Goal: Task Accomplishment & Management: Use online tool/utility

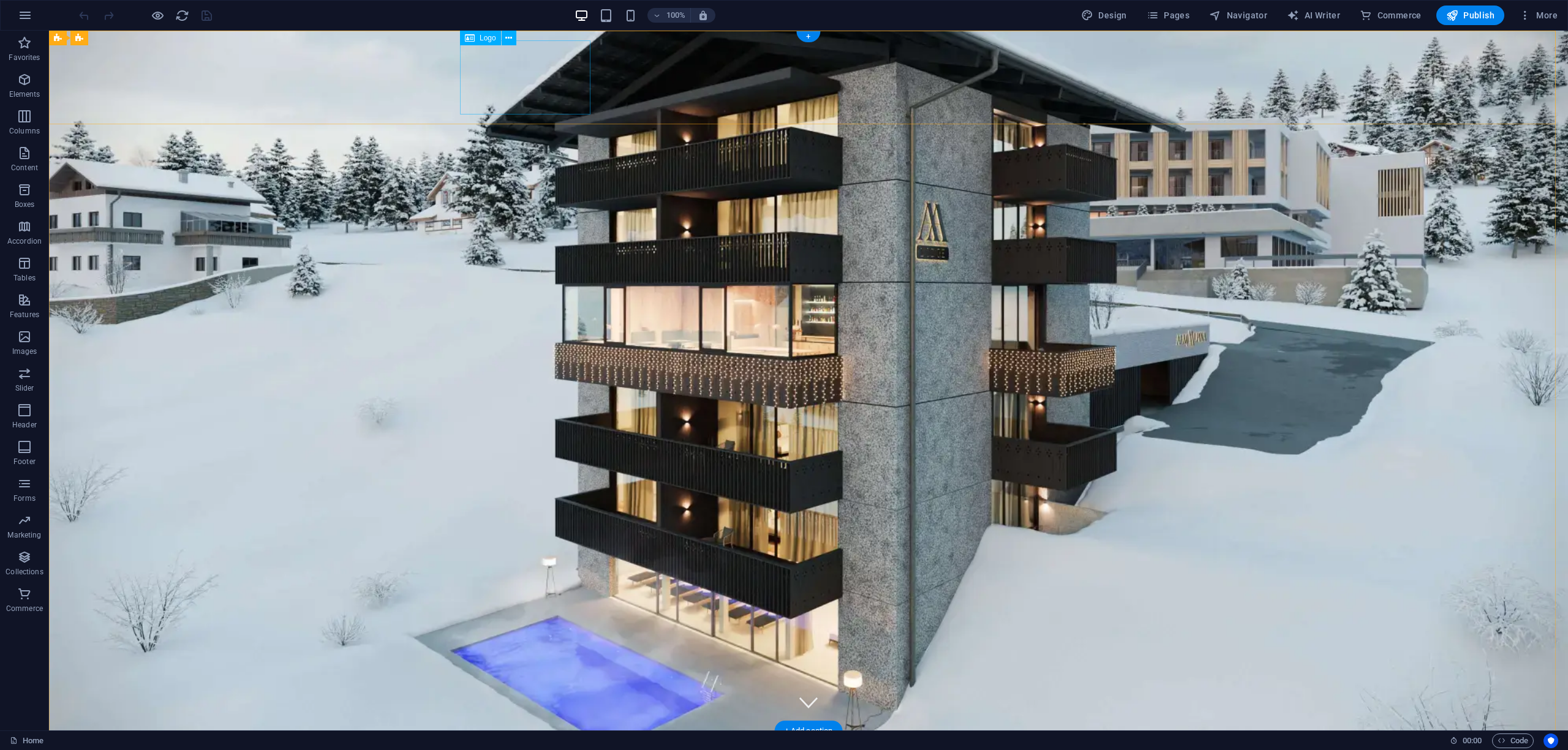
select select "px"
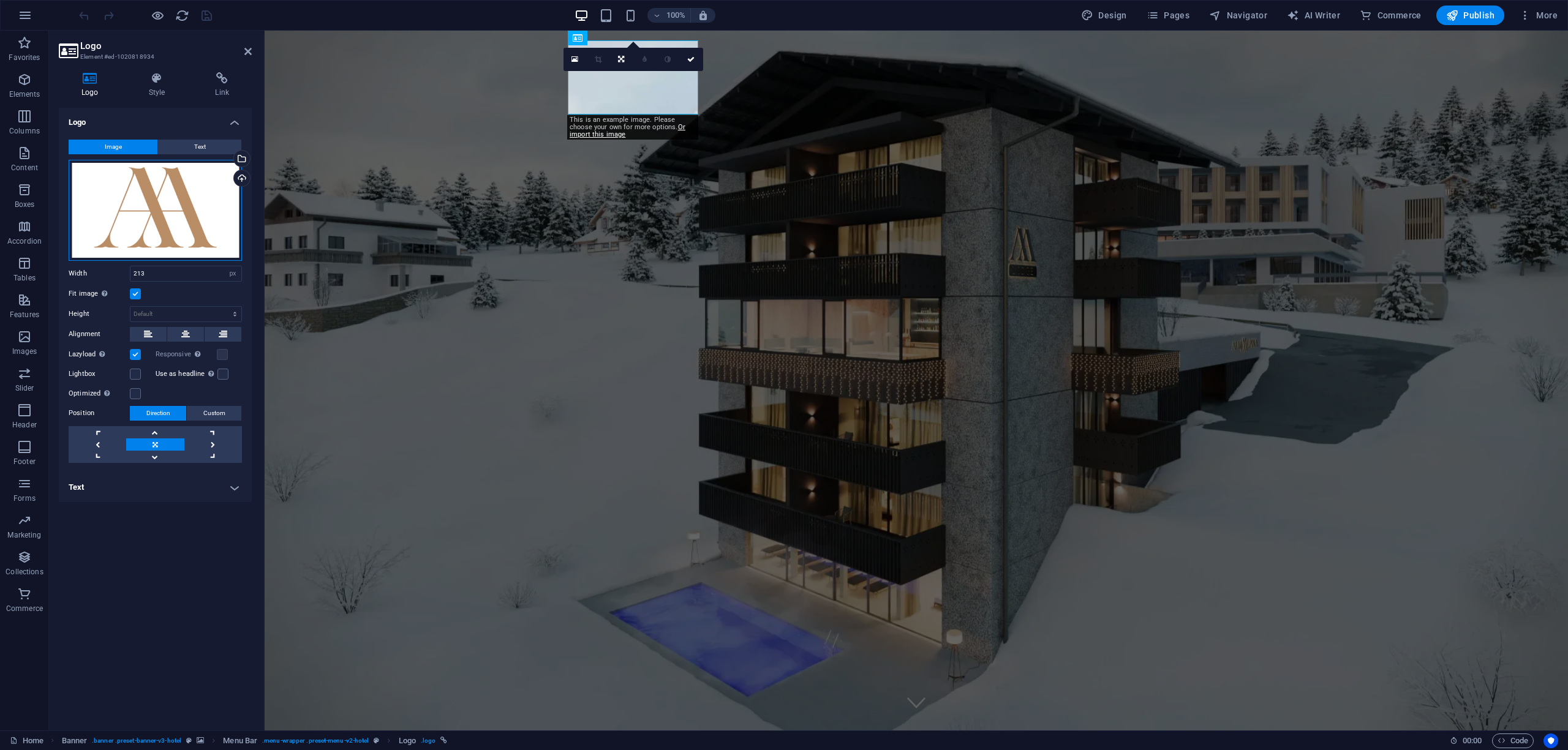
click at [147, 207] on div "Drag files here, click to choose files or select files from Files or our free s…" at bounding box center [156, 210] width 174 height 101
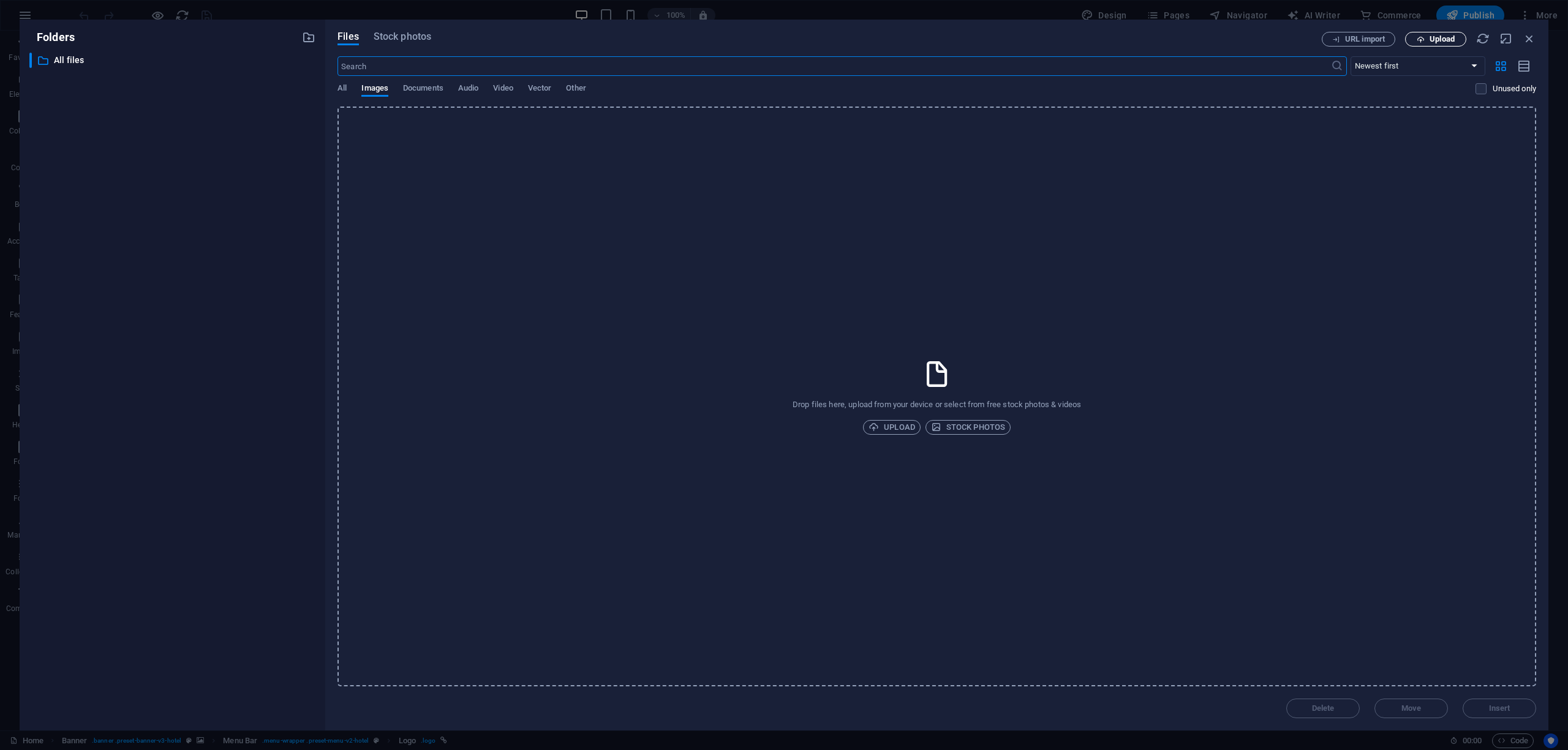
click at [1439, 43] on span "Upload" at bounding box center [1442, 39] width 25 height 7
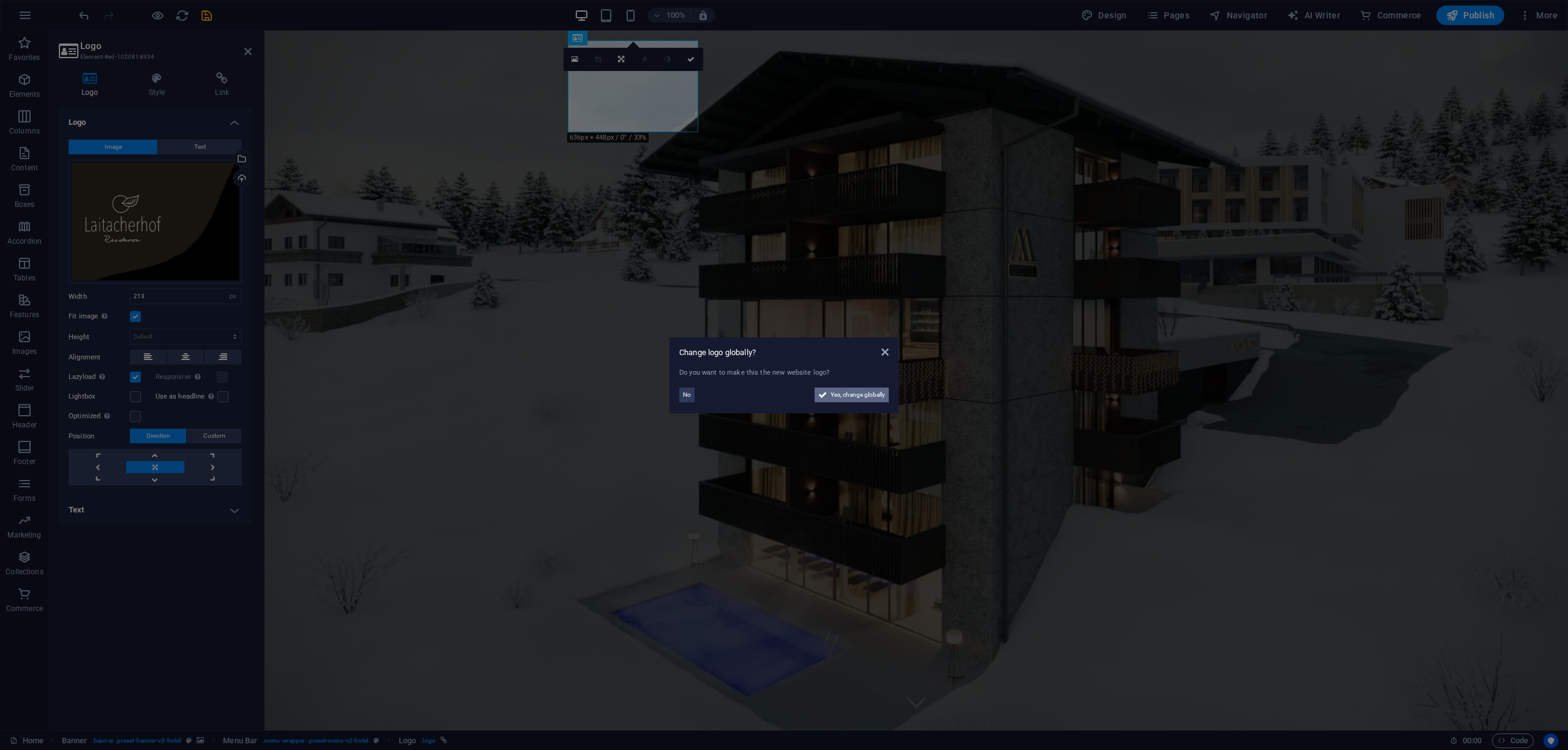
click at [841, 396] on span "Yes, change globally" at bounding box center [858, 395] width 55 height 15
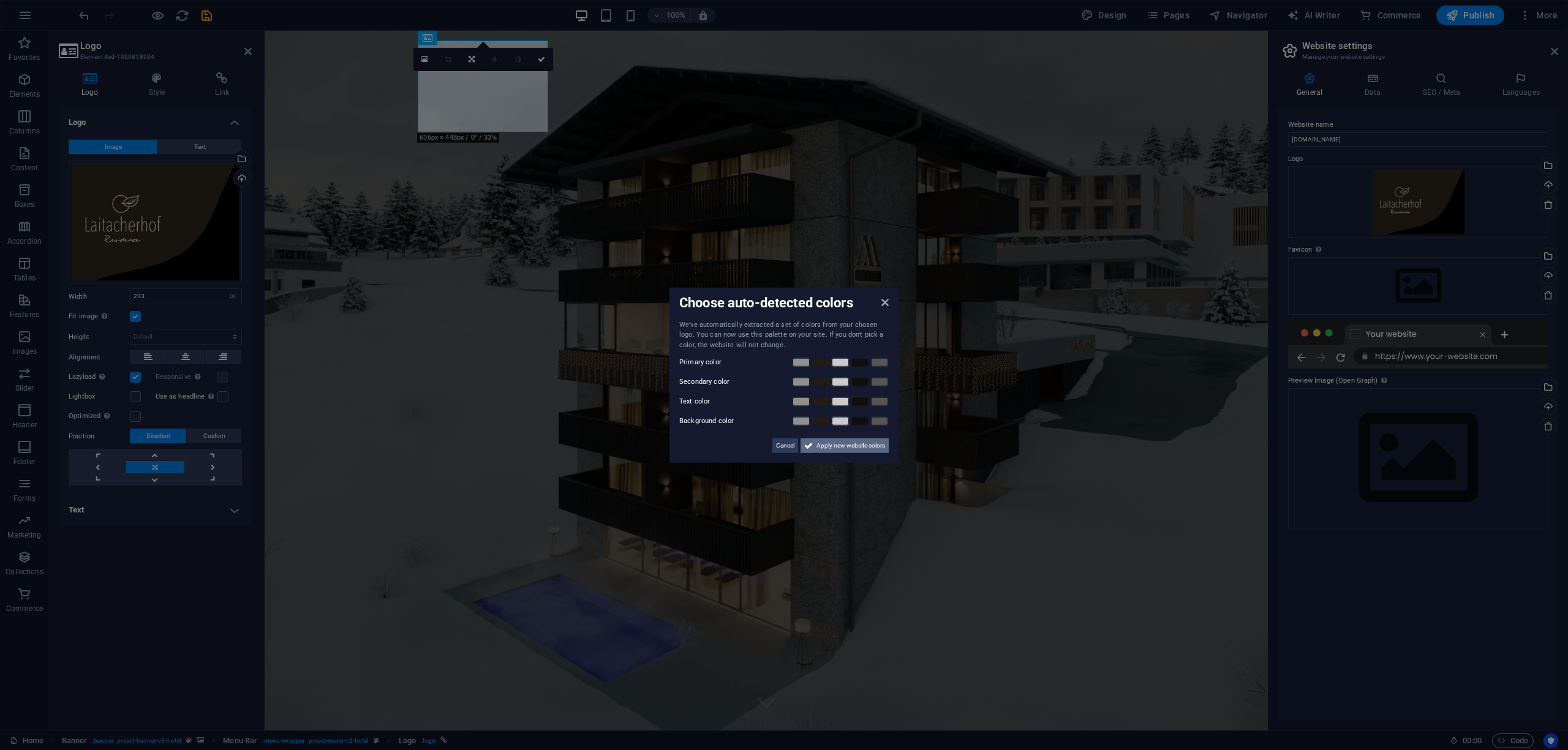
click at [817, 448] on span "Apply new website colors" at bounding box center [851, 446] width 69 height 15
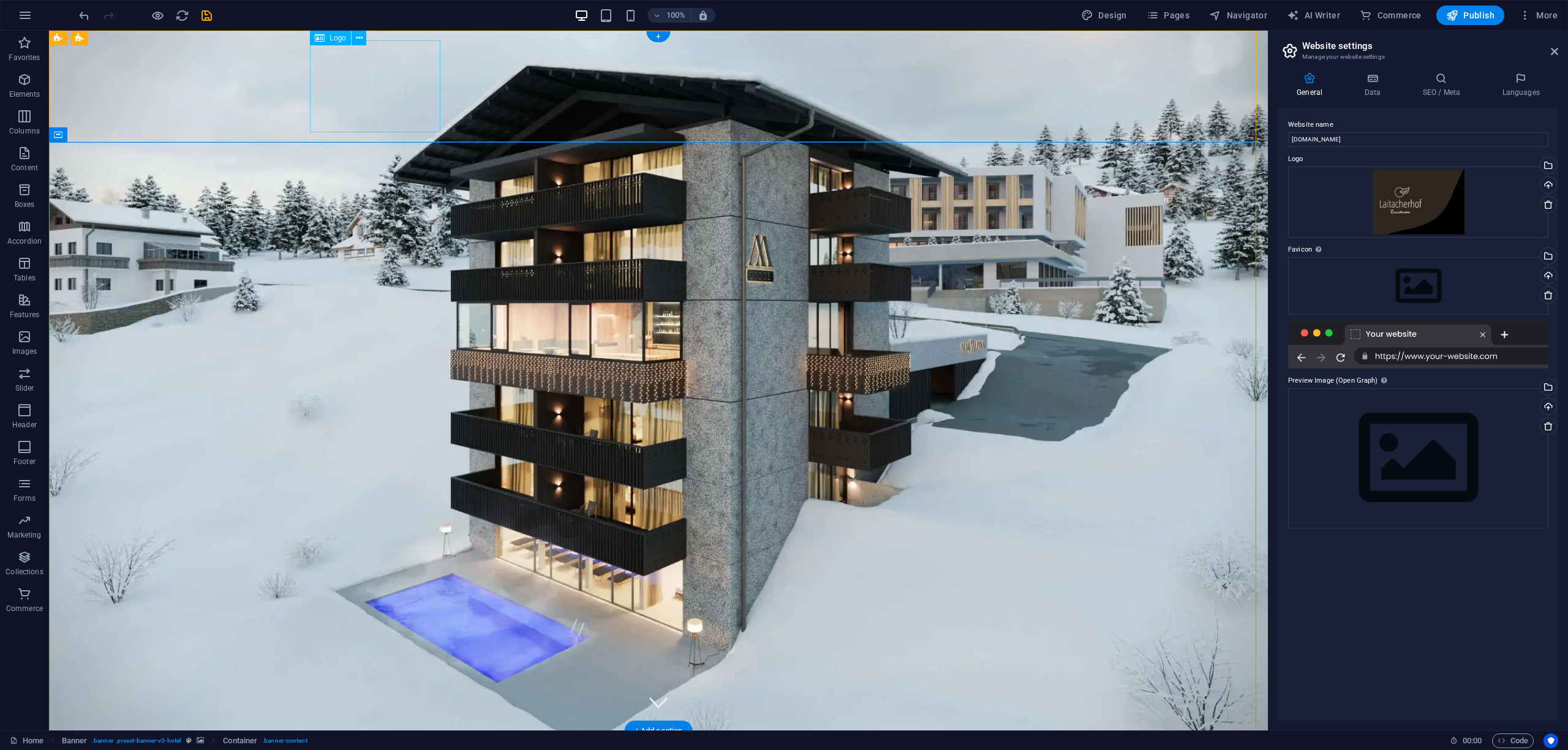
select select "px"
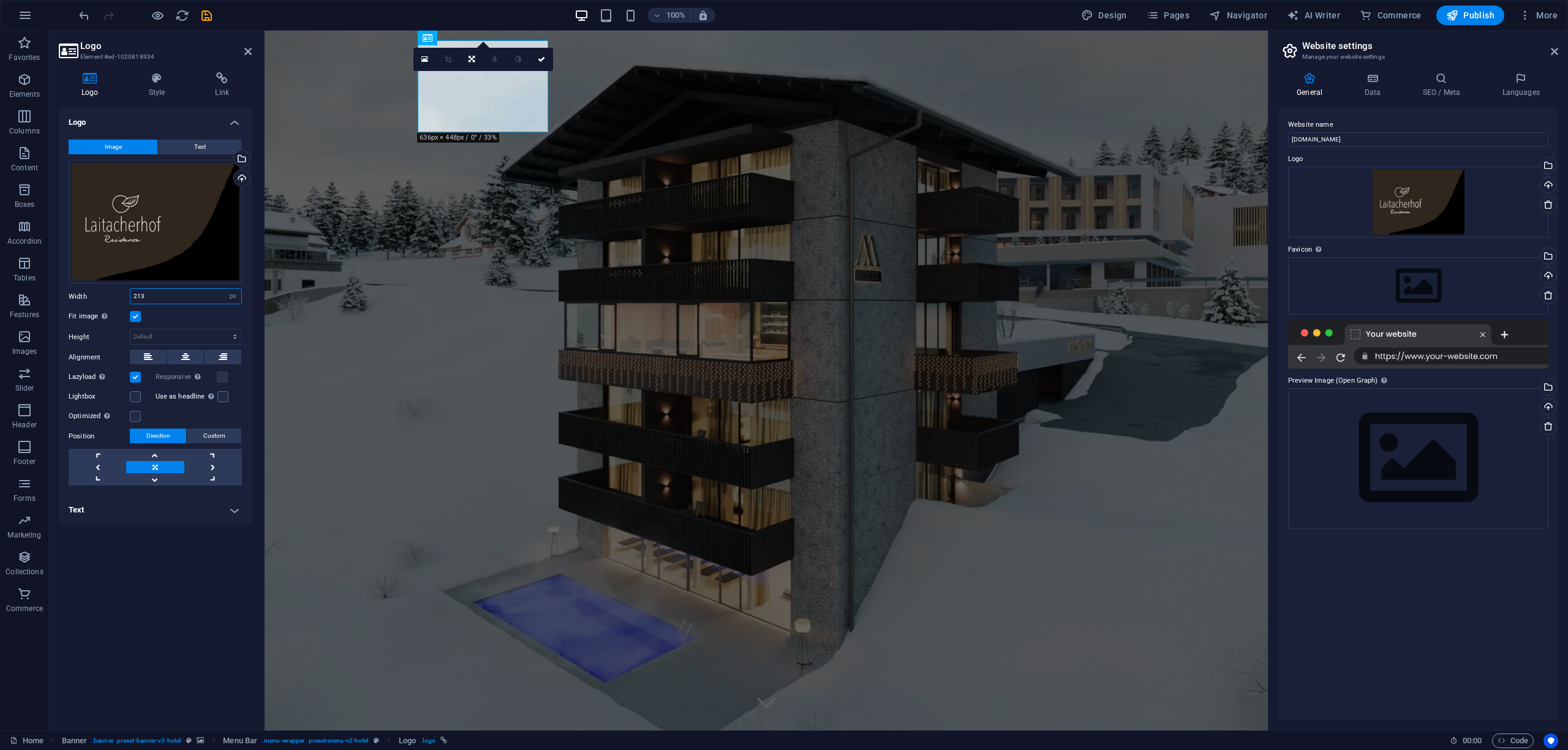
drag, startPoint x: 154, startPoint y: 299, endPoint x: 110, endPoint y: 299, distance: 44.0
click at [110, 299] on div "Width 213 Default auto px rem % em vh vw" at bounding box center [156, 296] width 174 height 16
type input "400"
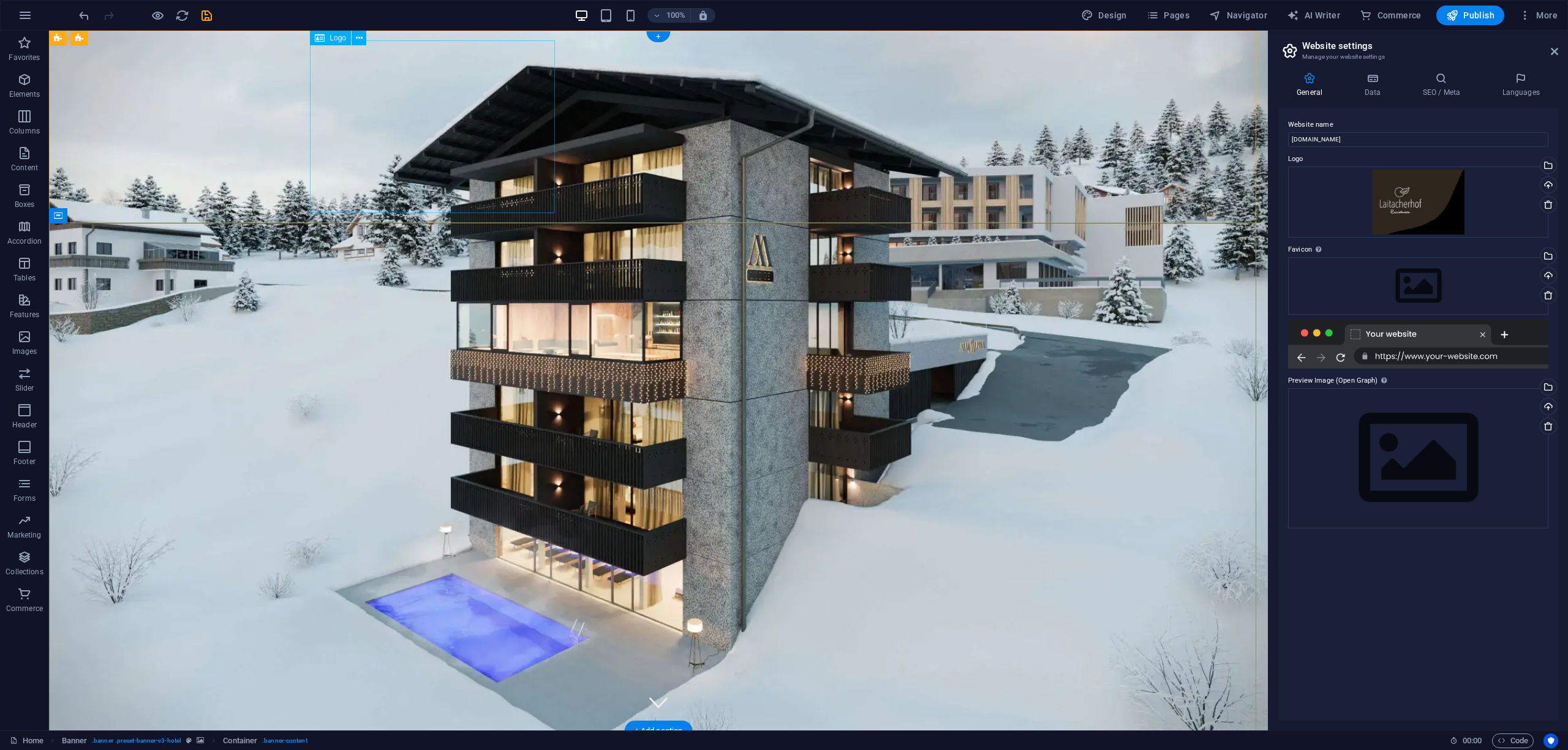
select select "px"
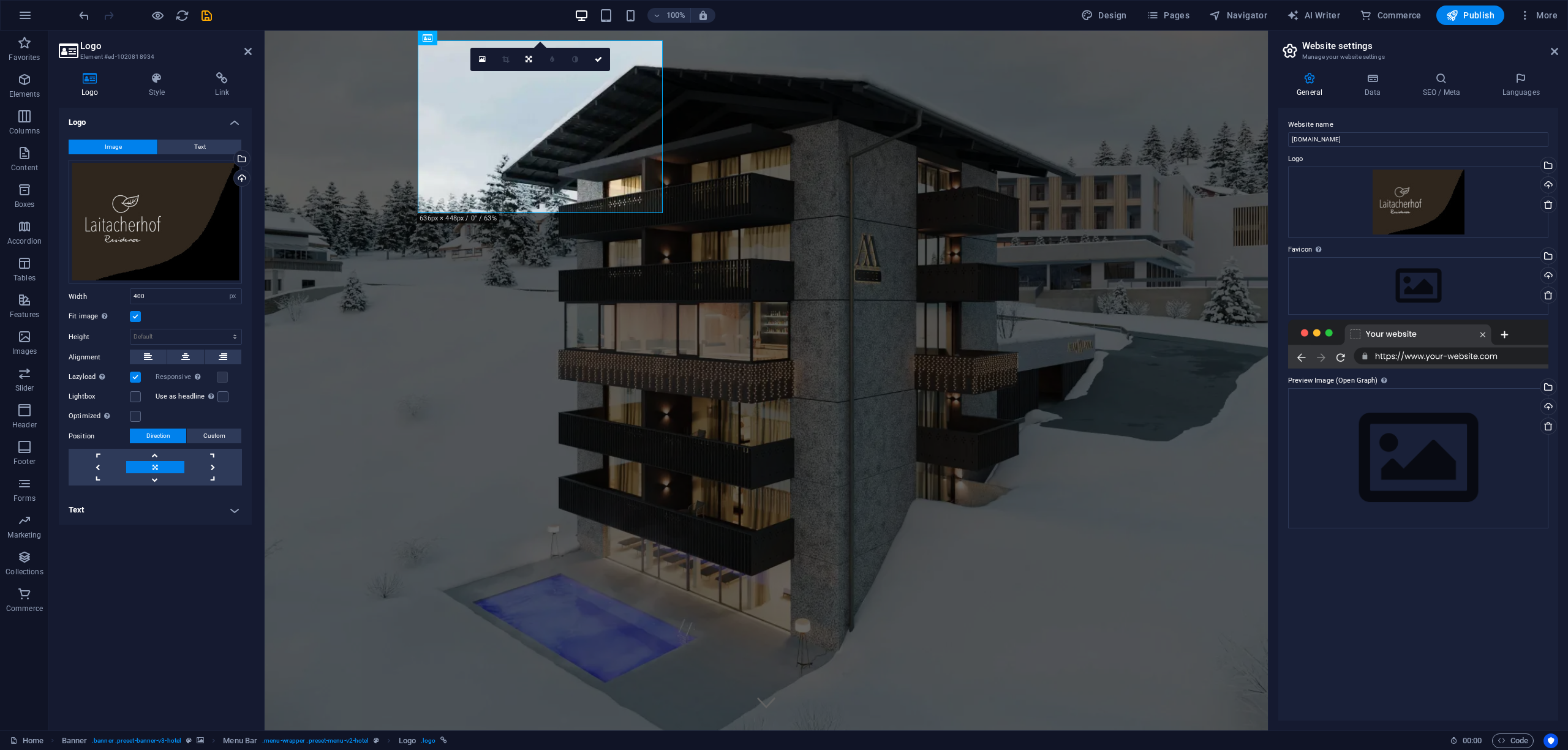
click at [505, 58] on icon at bounding box center [505, 59] width 7 height 7
click at [150, 236] on div "Drag files here, click to choose files or select files from Files or our free s…" at bounding box center [156, 222] width 174 height 124
click at [150, 236] on body "[DOMAIN_NAME] Home (de) Favorites Elements Columns Content Boxes Accordion Tabl…" at bounding box center [784, 375] width 1568 height 750
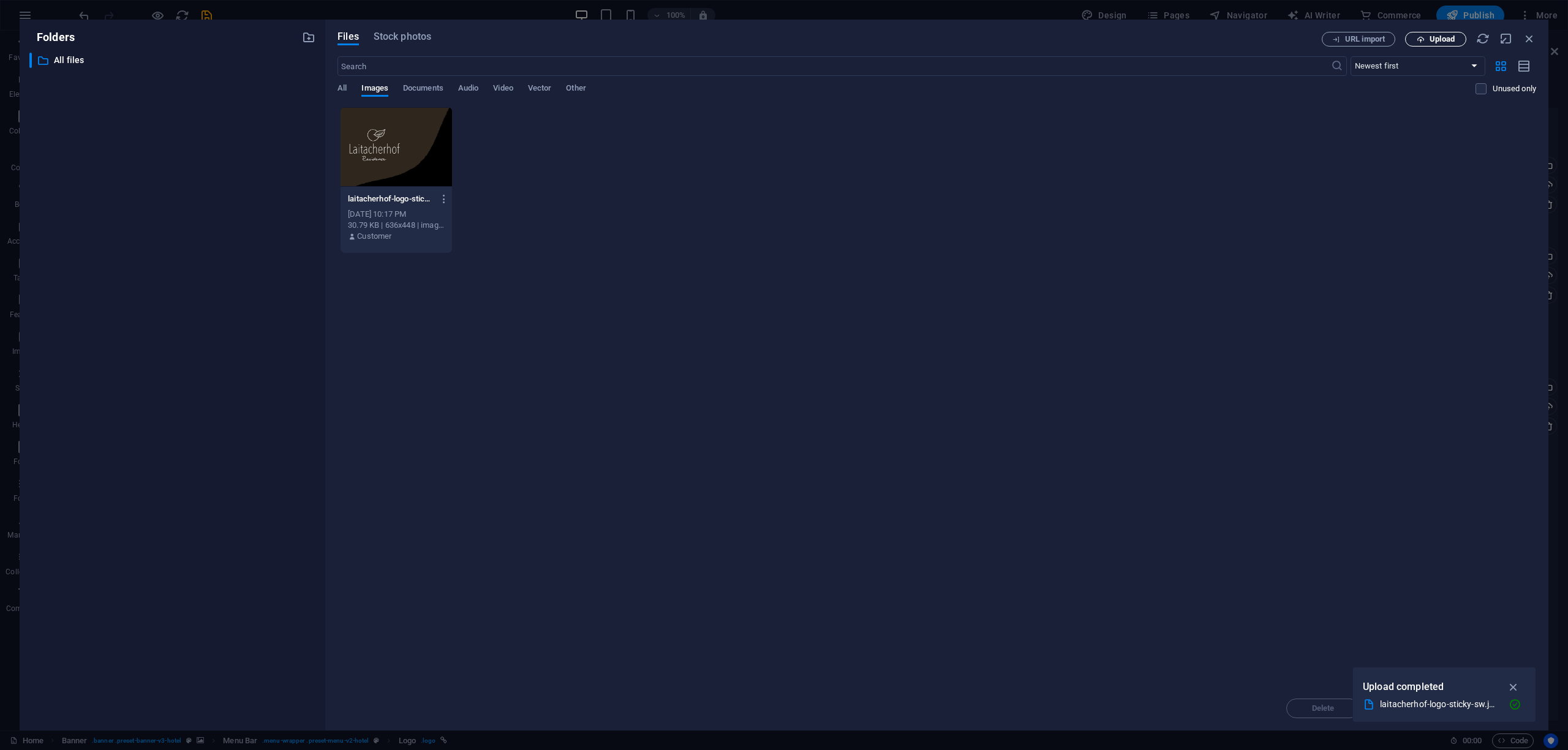
click at [1433, 37] on span "Upload" at bounding box center [1442, 39] width 25 height 7
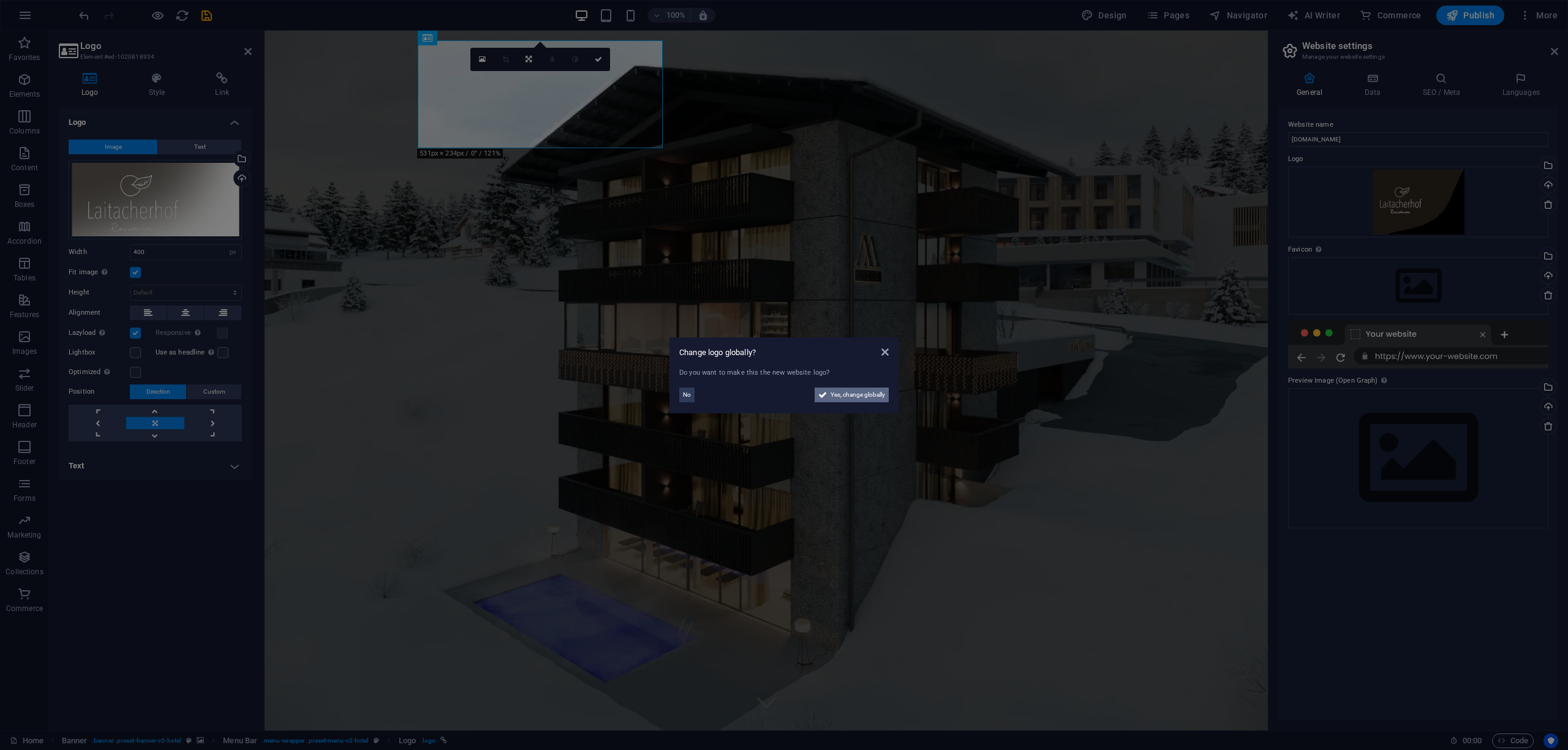
click at [853, 394] on span "Yes, change globally" at bounding box center [858, 395] width 55 height 15
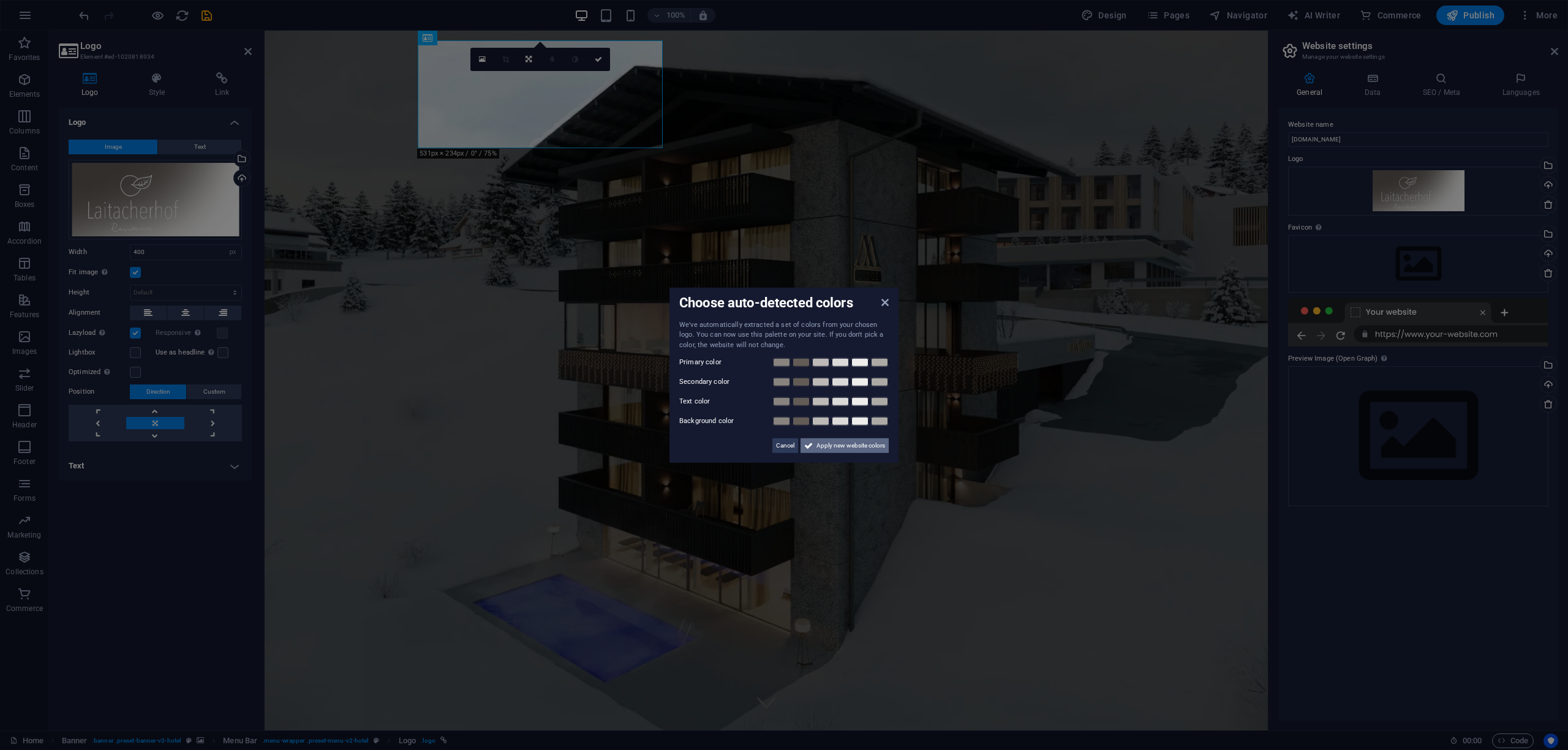
click at [855, 448] on span "Apply new website colors" at bounding box center [851, 446] width 69 height 15
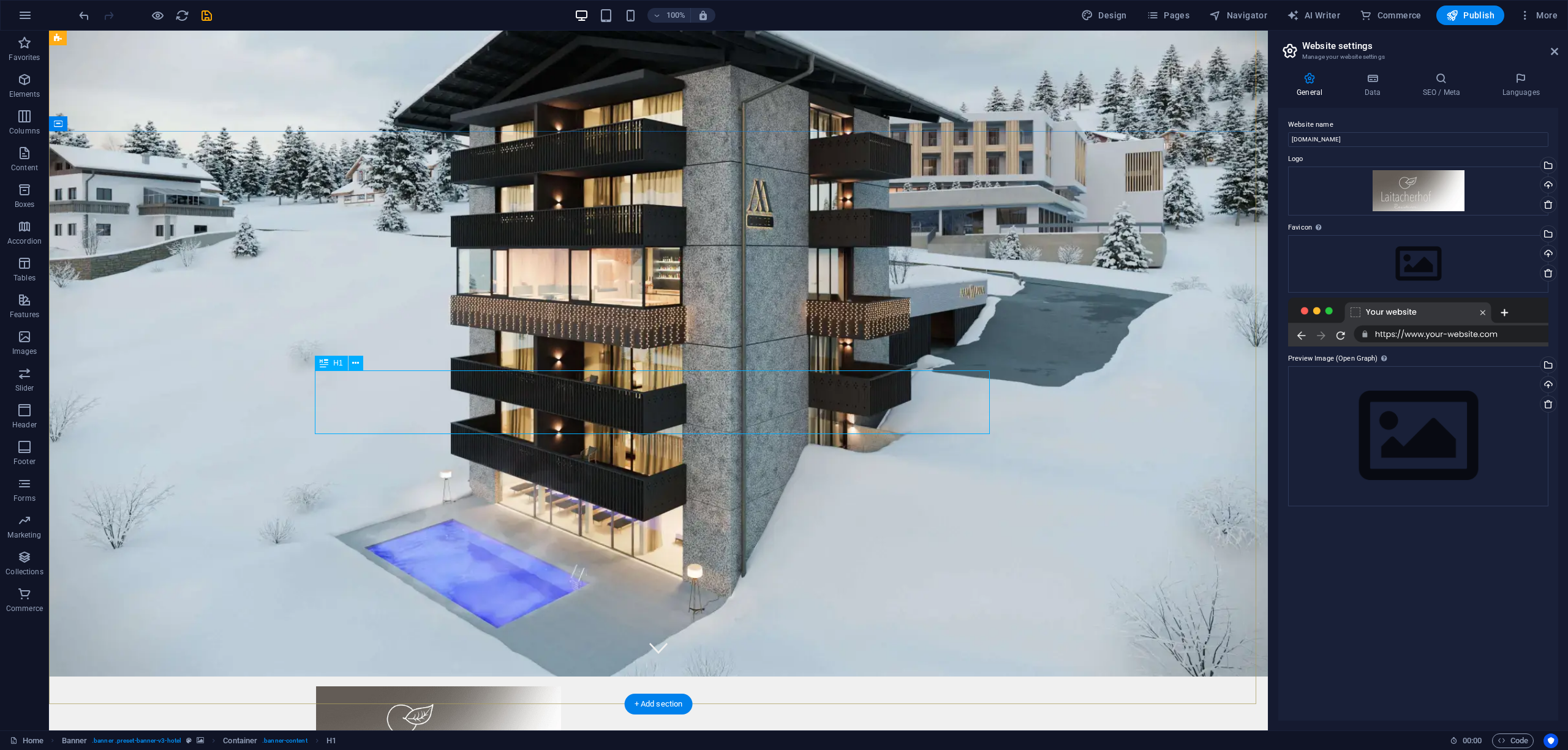
scroll to position [82, 0]
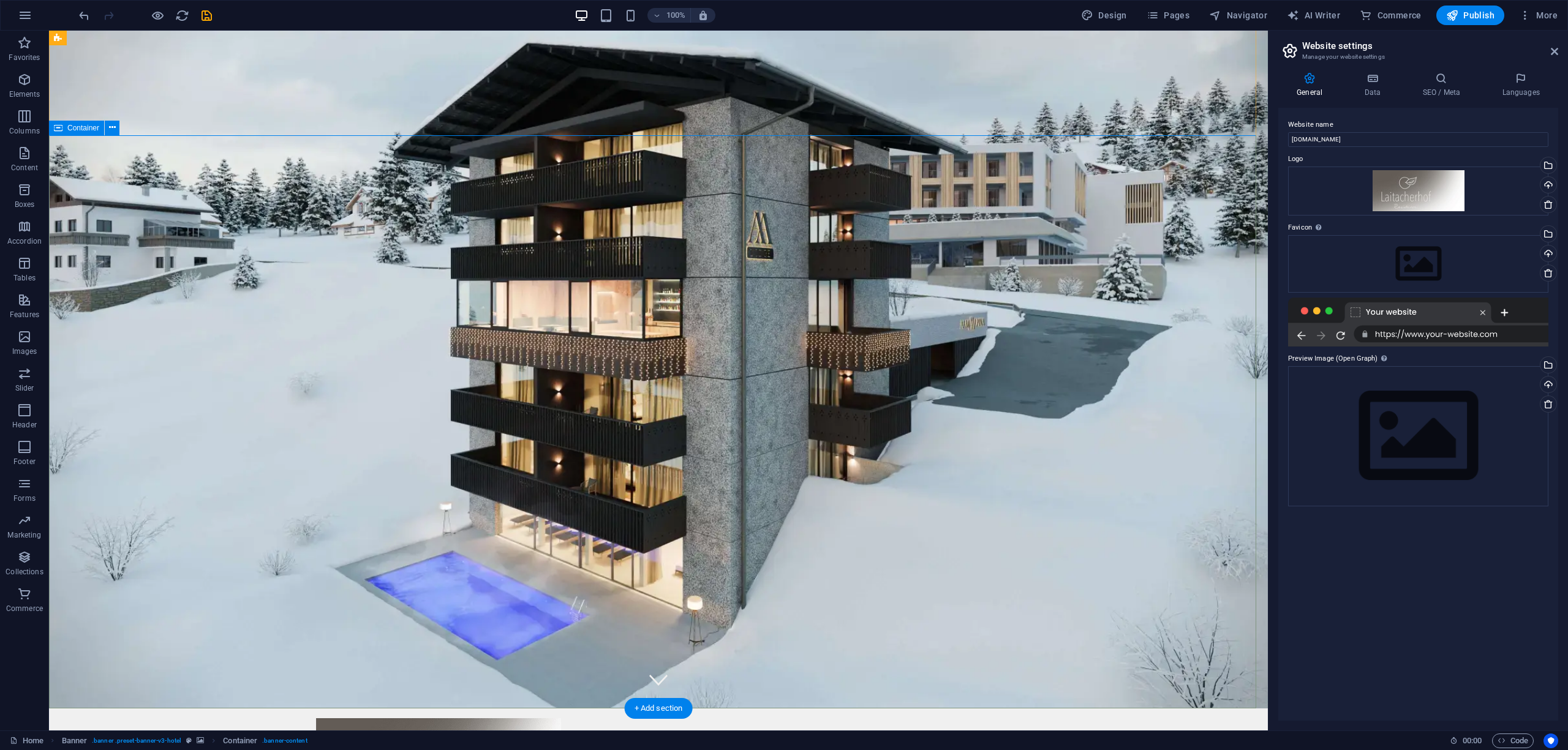
scroll to position [0, 0]
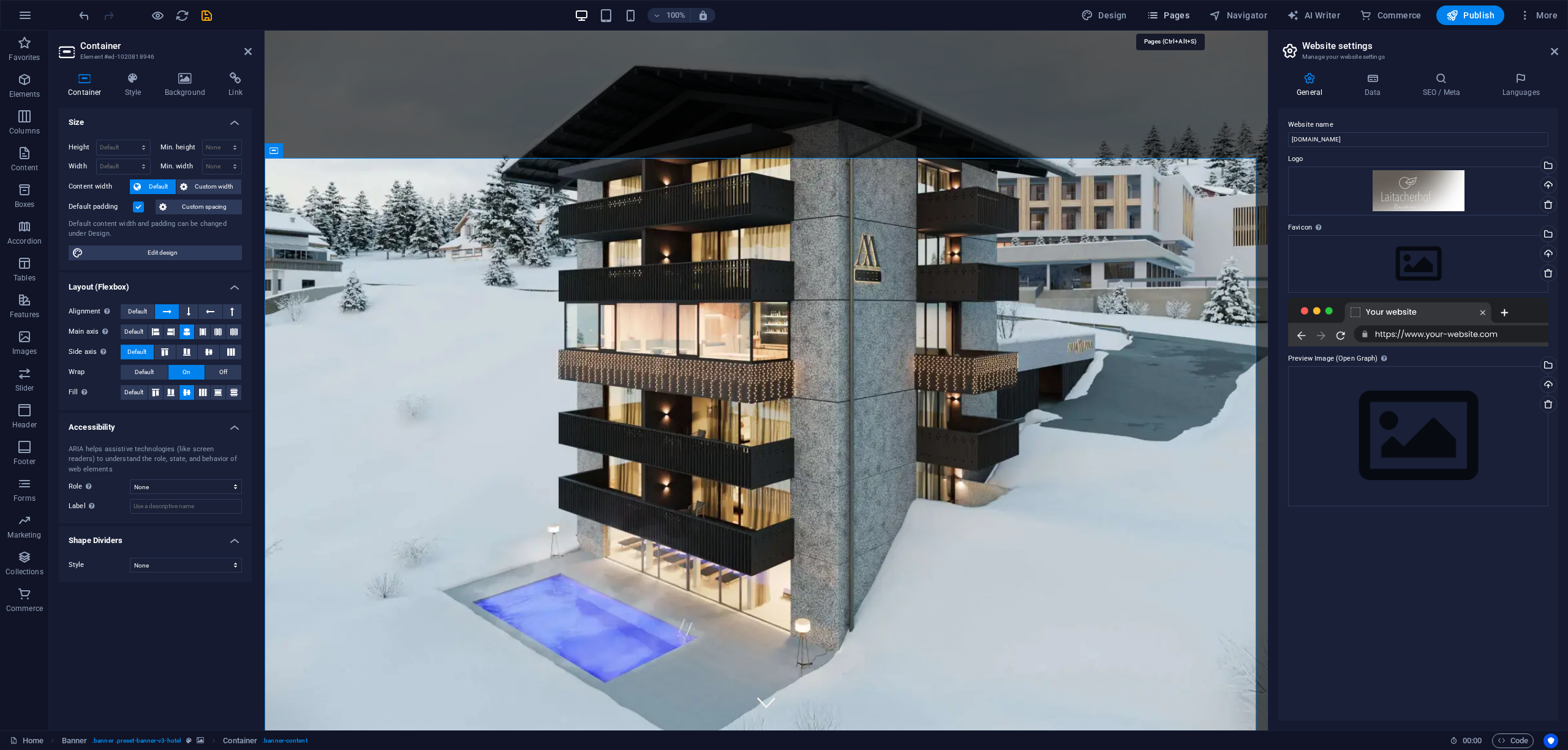
click at [1165, 12] on span "Pages" at bounding box center [1168, 15] width 43 height 12
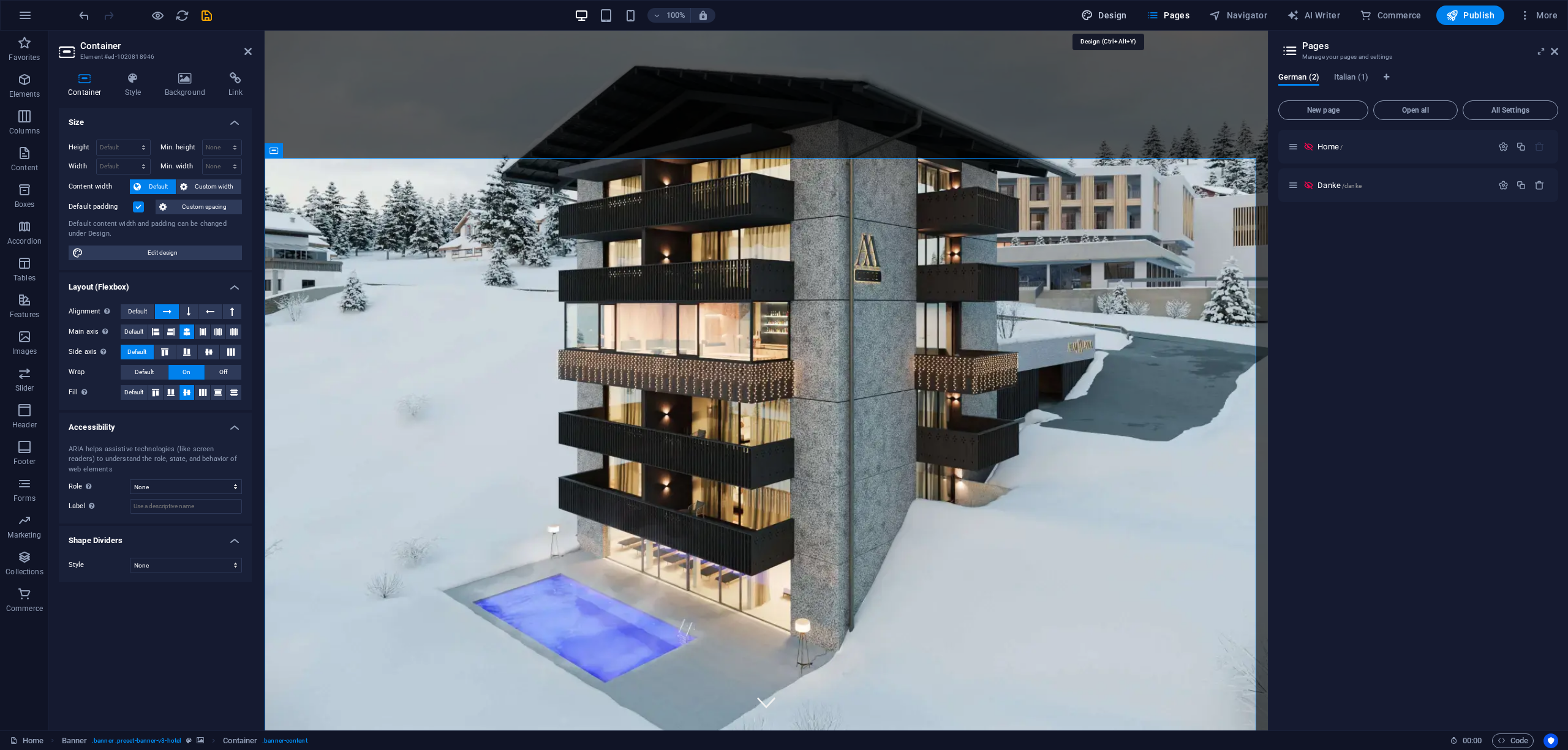
click at [1100, 20] on span "Design" at bounding box center [1103, 15] width 46 height 12
select select "500"
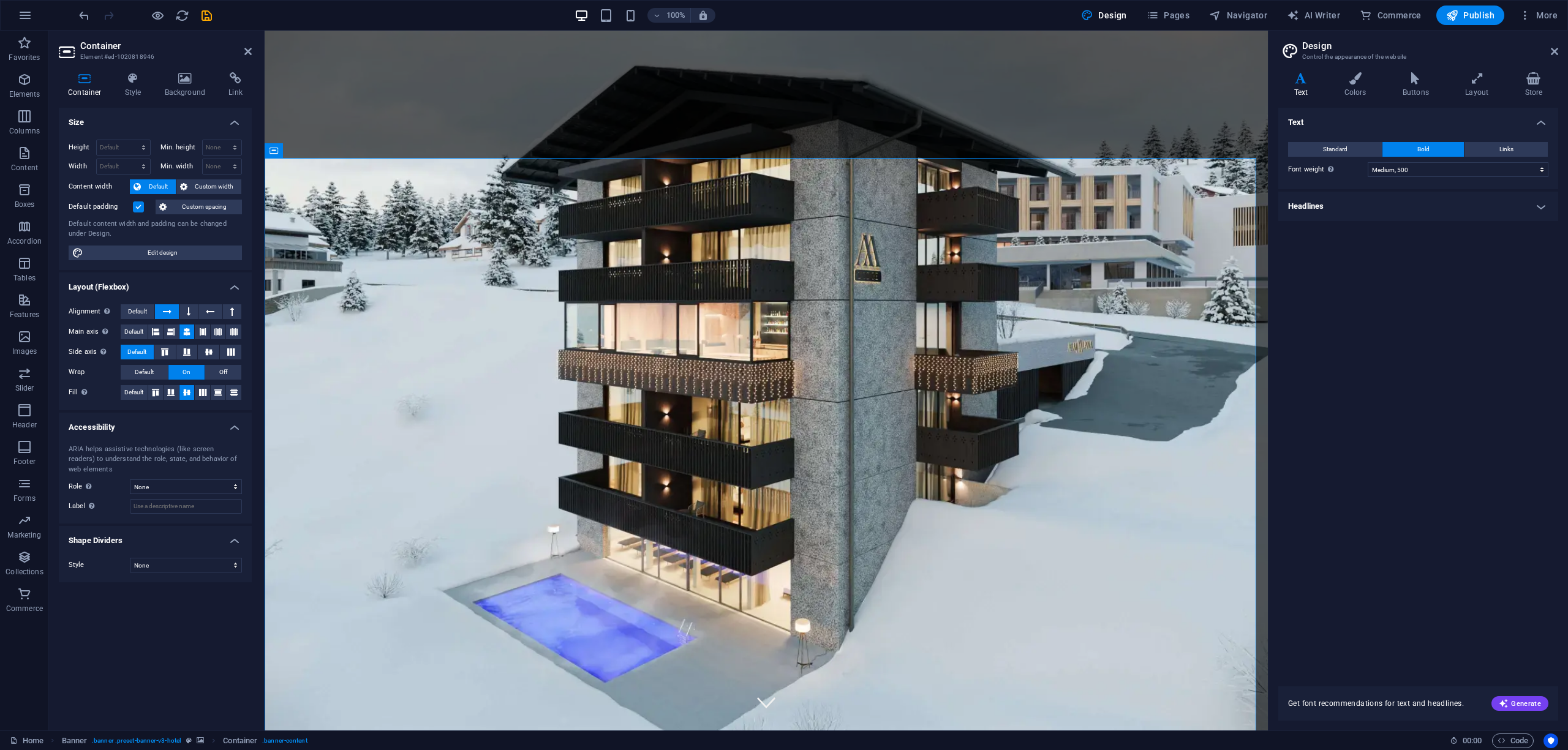
drag, startPoint x: 1346, startPoint y: 150, endPoint x: 1356, endPoint y: 159, distance: 13.5
click at [1346, 150] on span "Standard" at bounding box center [1334, 150] width 25 height 15
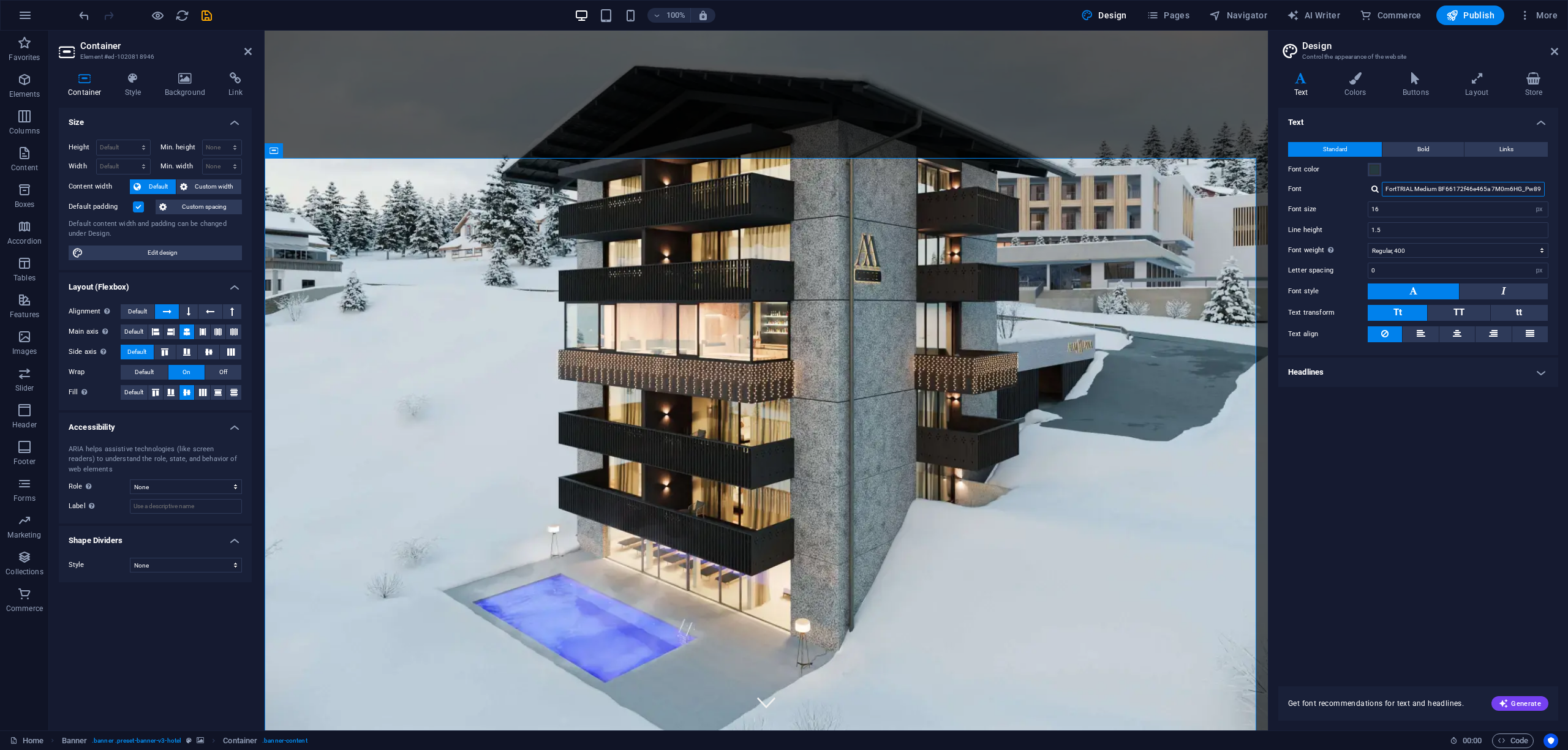
click at [1412, 187] on input "FortTRIAL Medium BF66172f46e465a 7M0m6HG_Pw89L3NSLPvmfQ" at bounding box center [1463, 189] width 163 height 15
click at [1433, 189] on input "FortTRIAL Medium BF66172f46e465a 7M0m6HG_Pw89L3NSLPvmfQ" at bounding box center [1463, 189] width 163 height 15
type input "arse"
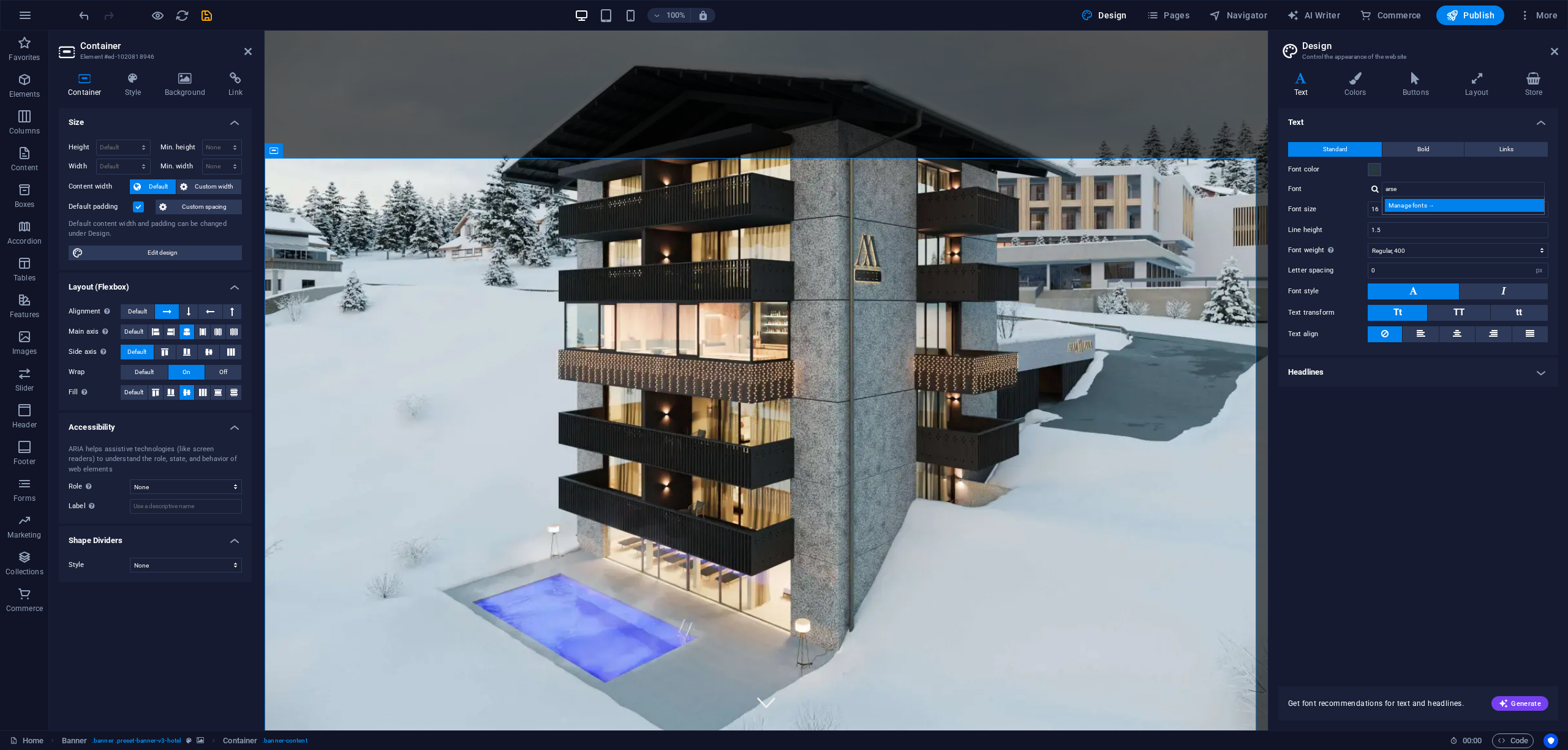
click at [1431, 204] on div "Manage fonts →" at bounding box center [1465, 205] width 162 height 13
select select "popularity"
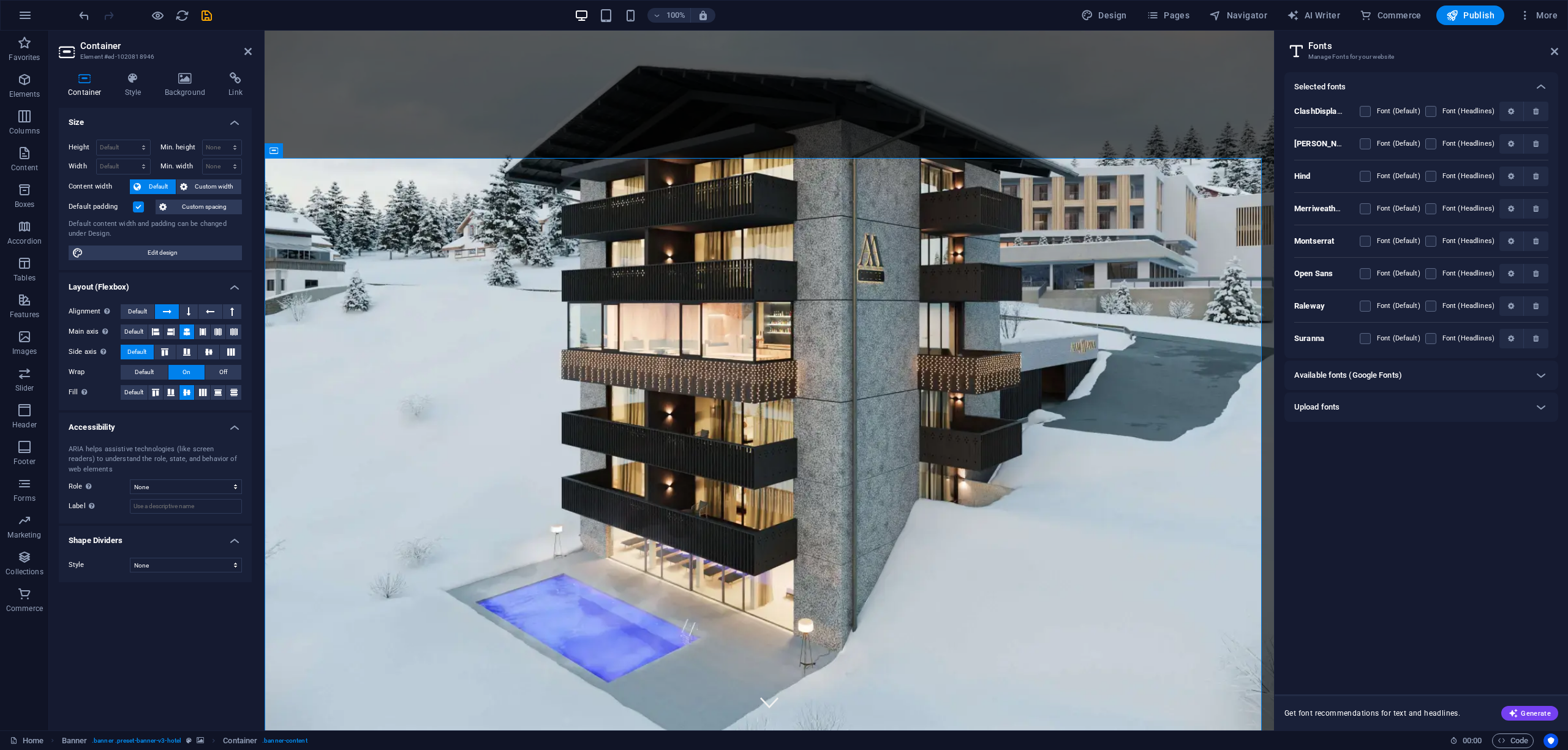
click at [1385, 400] on div "Upload fonts" at bounding box center [1410, 407] width 232 height 15
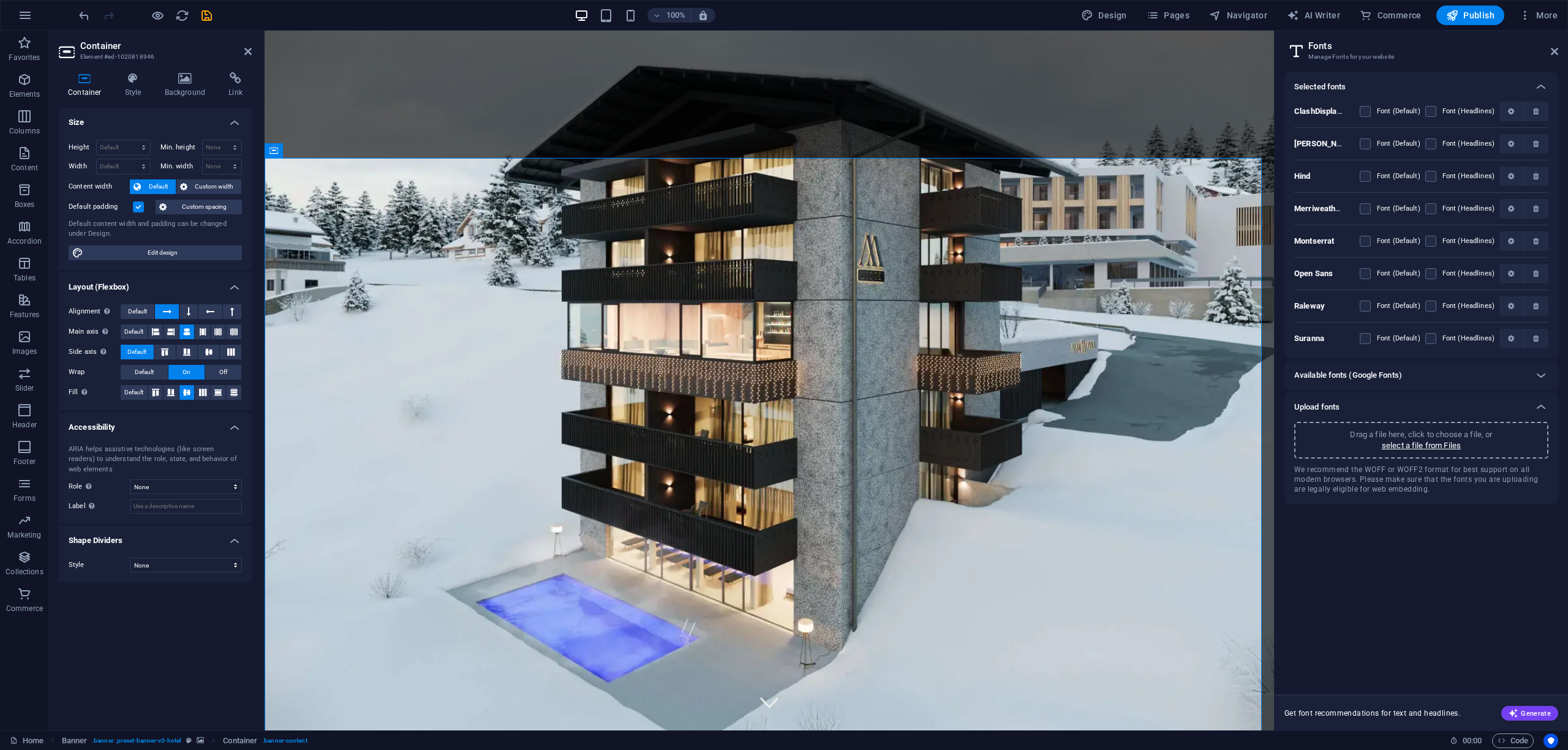
click at [1356, 375] on h6 "Available fonts (Google Fonts)" at bounding box center [1348, 376] width 108 height 15
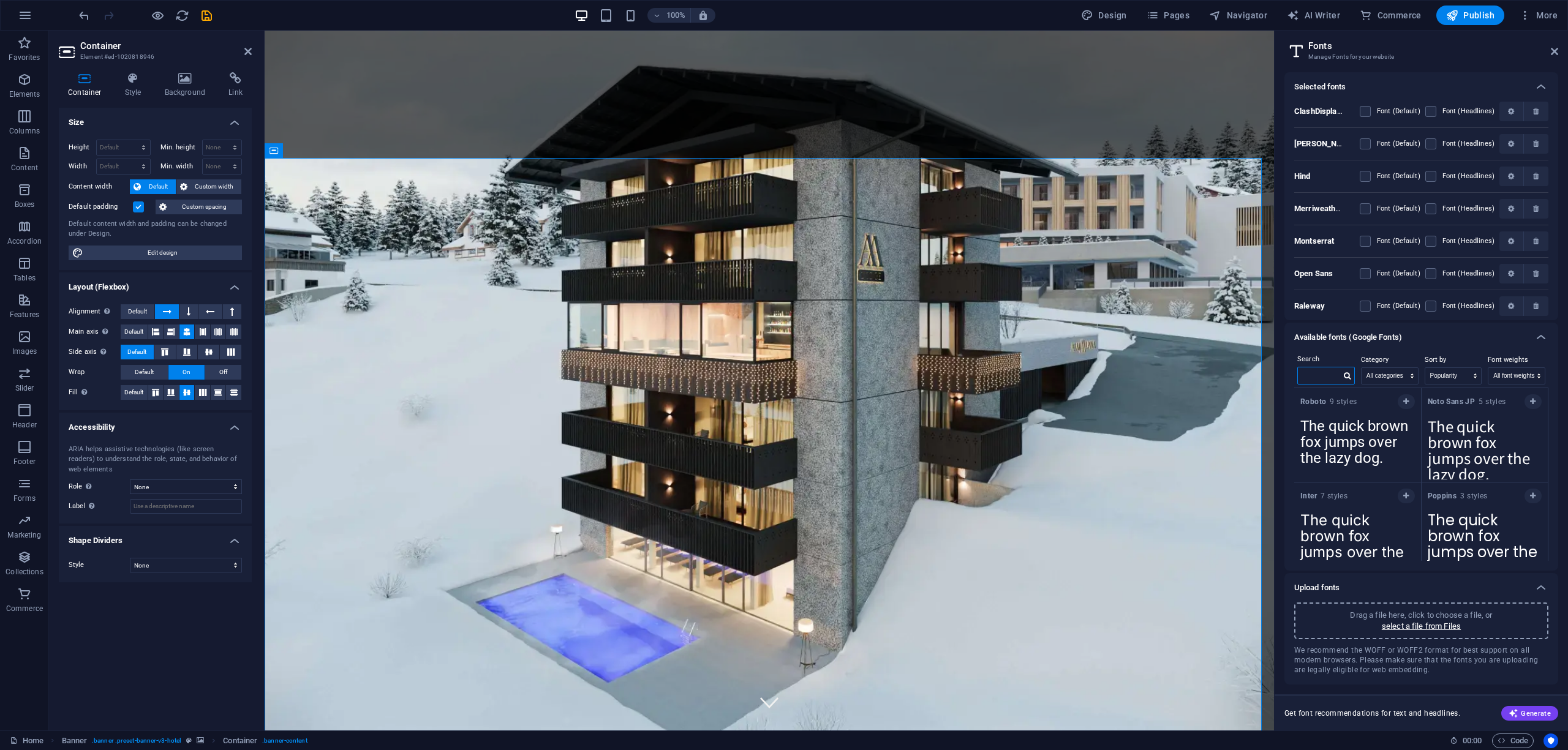
click at [1322, 375] on input "text" at bounding box center [1319, 375] width 43 height 16
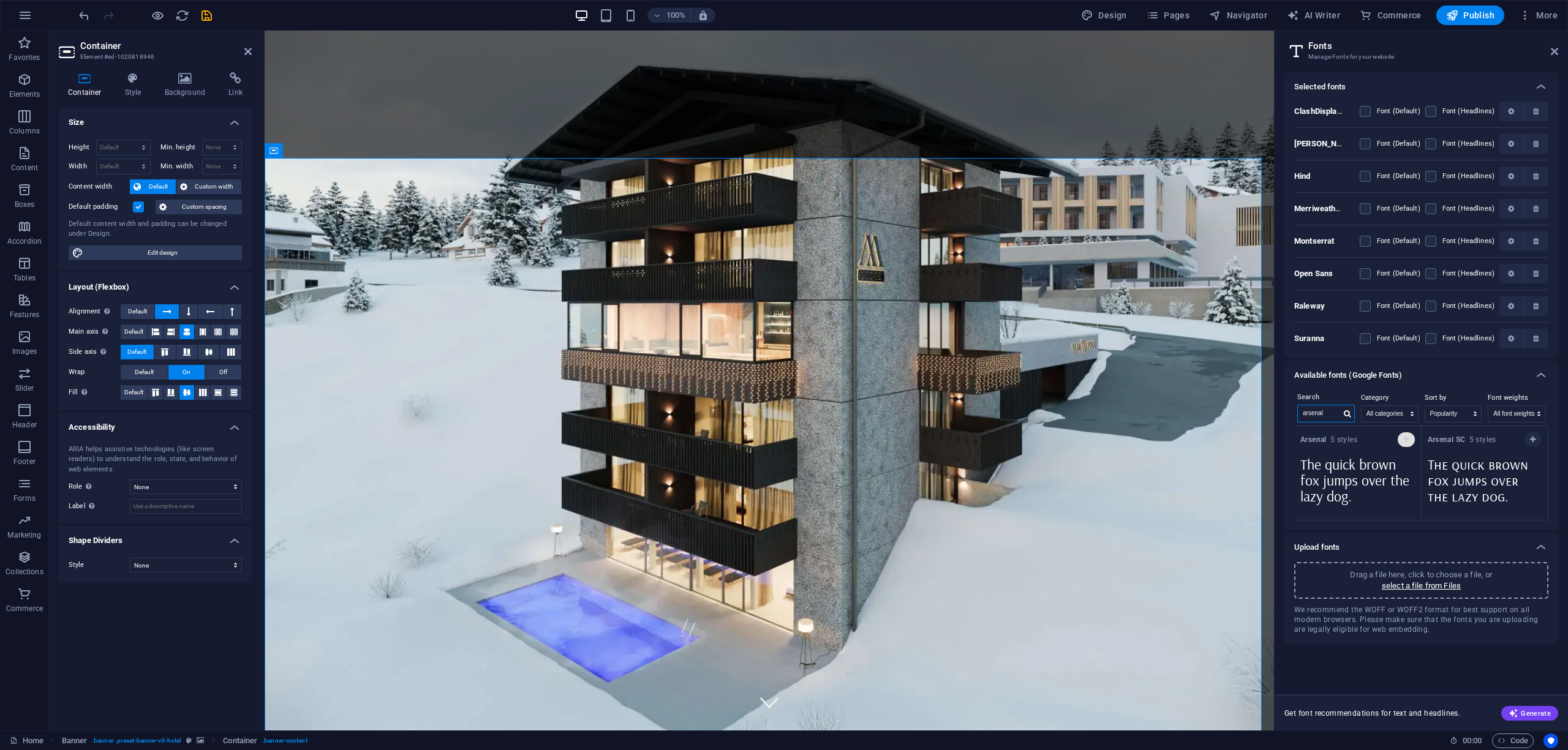
type input "arsenal"
click at [1403, 446] on button "button" at bounding box center [1406, 440] width 17 height 15
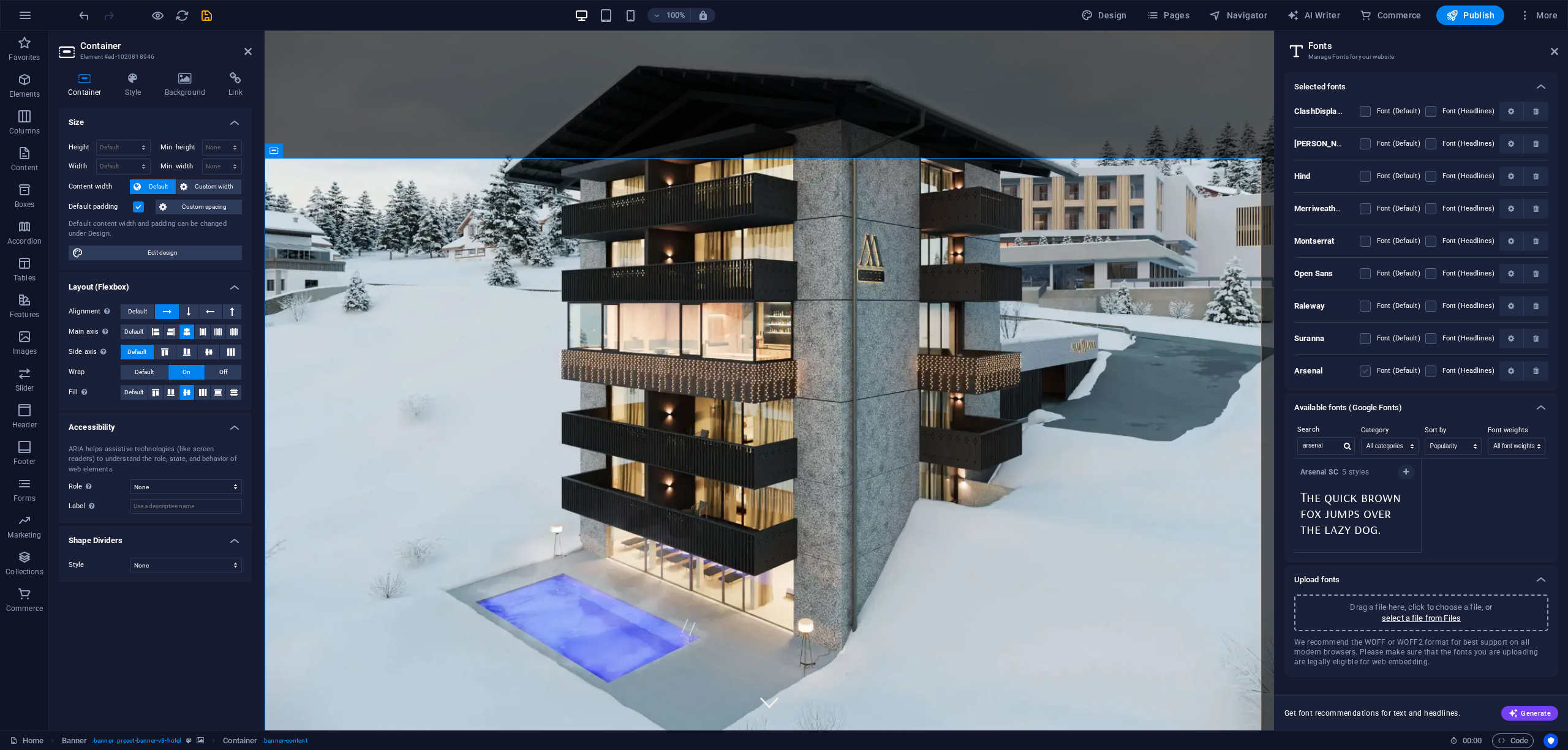
click at [1367, 370] on label at bounding box center [1364, 371] width 11 height 11
click at [0, 0] on input "checkbox" at bounding box center [0, 0] width 0 height 0
click at [1434, 371] on label at bounding box center [1430, 371] width 11 height 11
click at [0, 0] on input "checkbox" at bounding box center [0, 0] width 0 height 0
click at [1555, 52] on icon at bounding box center [1555, 51] width 7 height 10
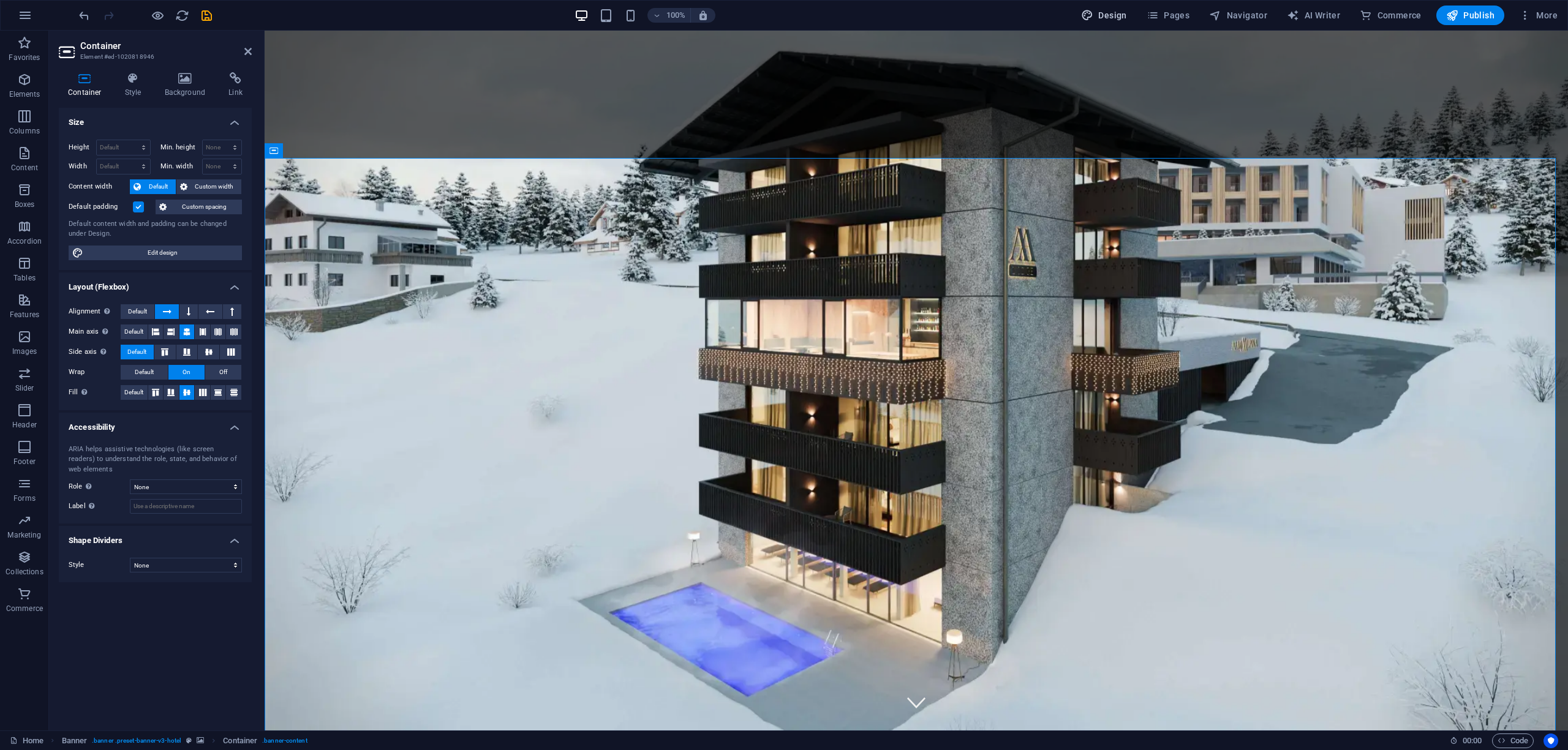
drag, startPoint x: 1123, startPoint y: 12, endPoint x: 1132, endPoint y: 12, distance: 9.0
click at [1123, 12] on span "Design" at bounding box center [1103, 15] width 46 height 12
select select "px"
select select "400"
select select "px"
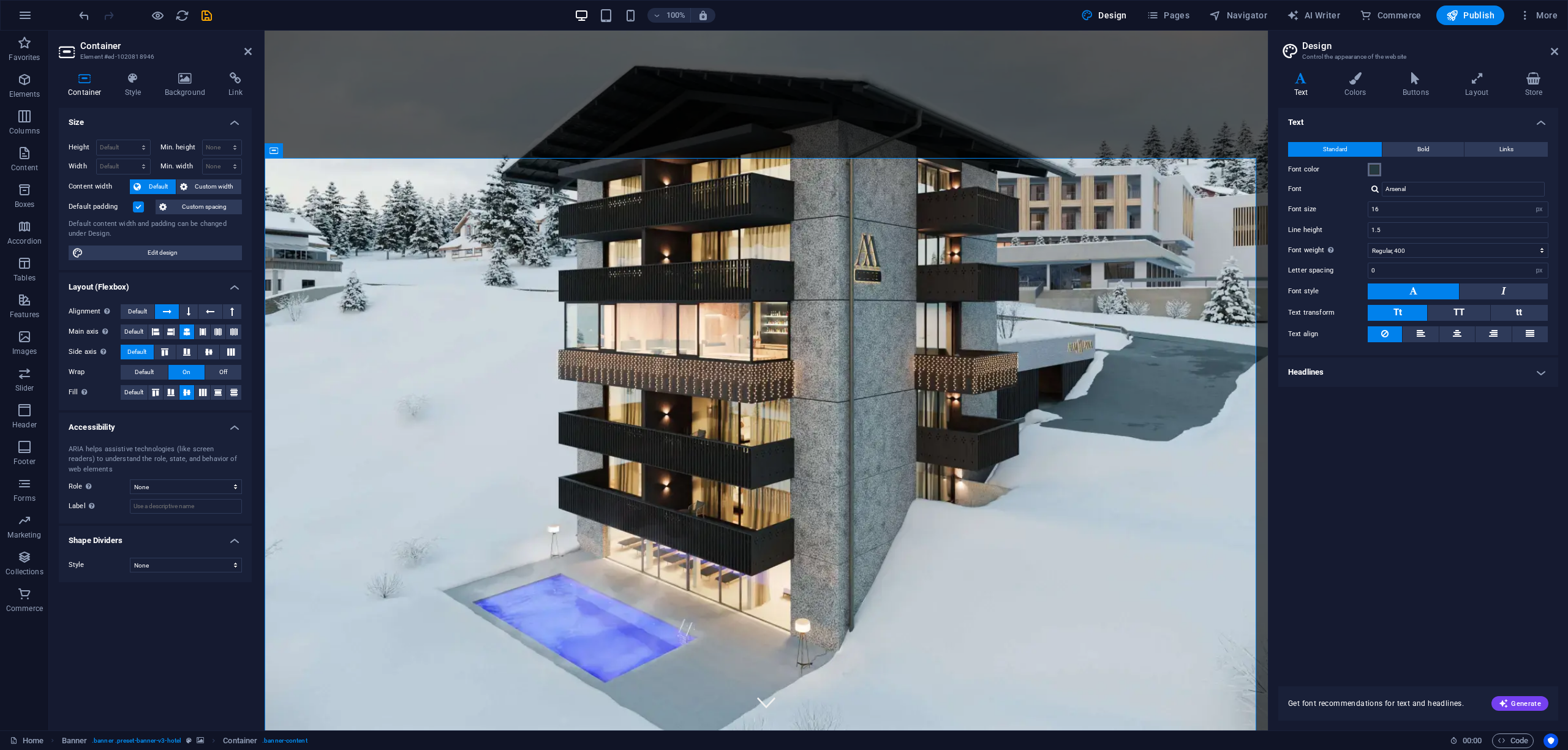
click at [1373, 167] on span at bounding box center [1374, 169] width 10 height 10
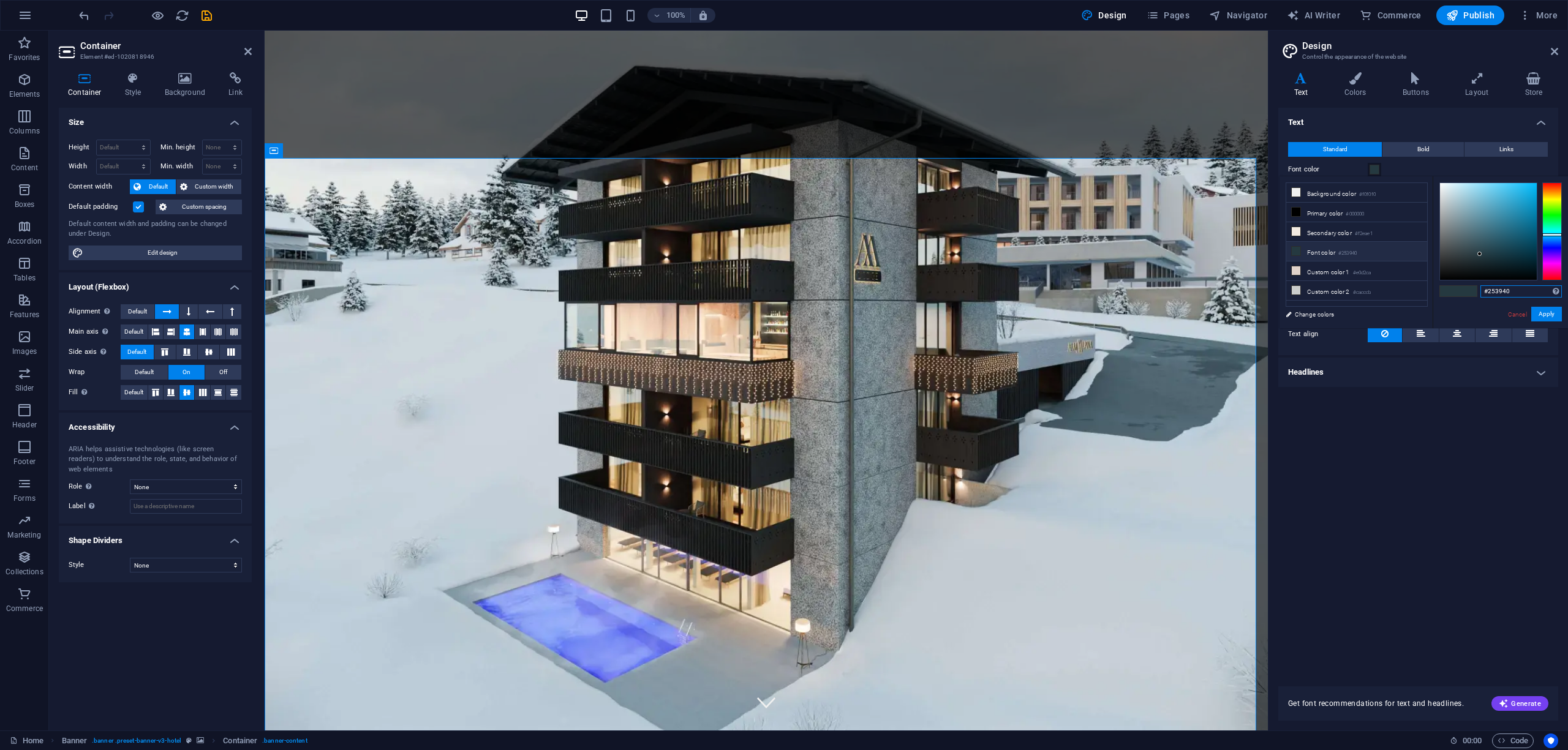
click at [1504, 291] on input "#253940" at bounding box center [1521, 291] width 82 height 12
paste input "c37c4f"
type input "#c37c4f"
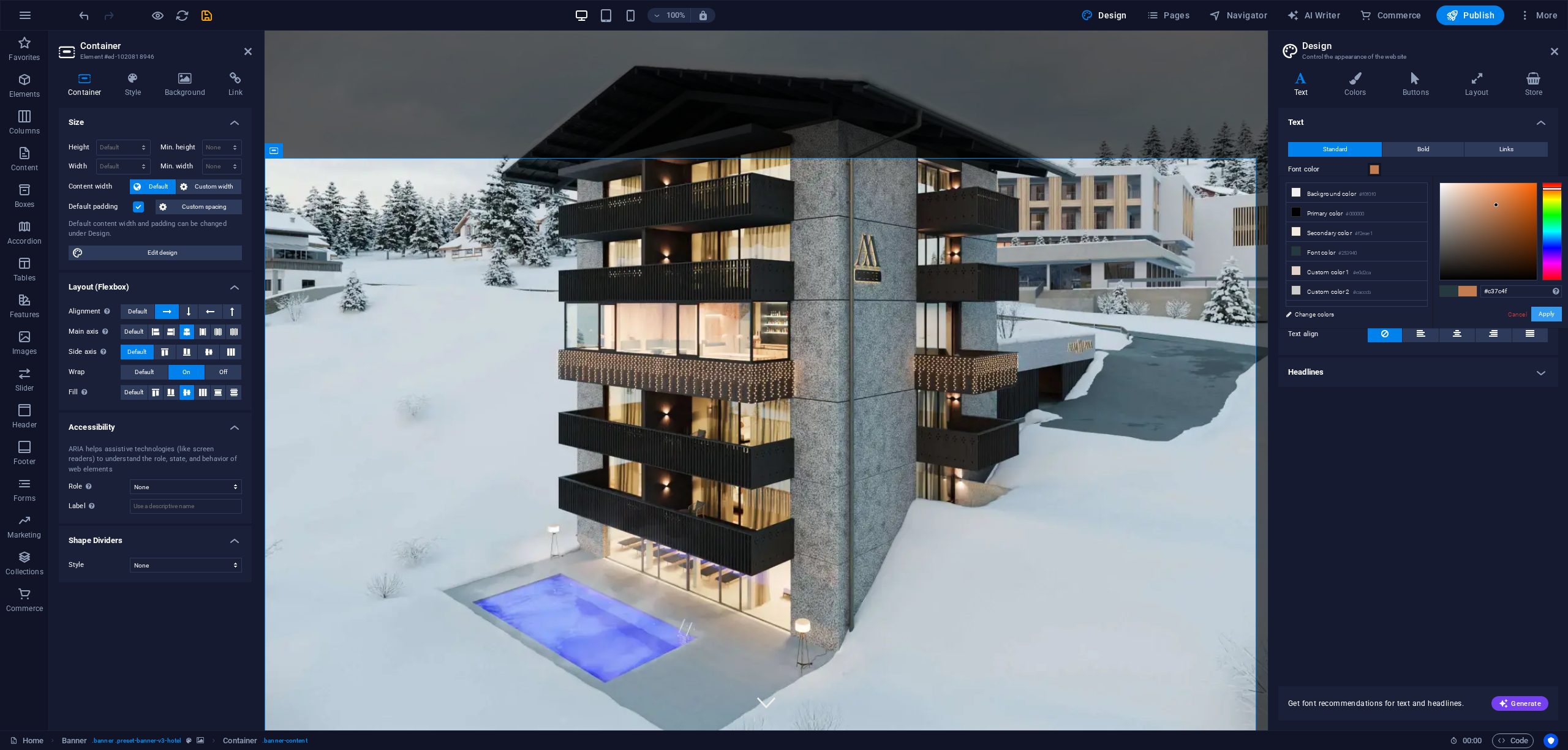
click at [1554, 316] on button "Apply" at bounding box center [1546, 314] width 31 height 15
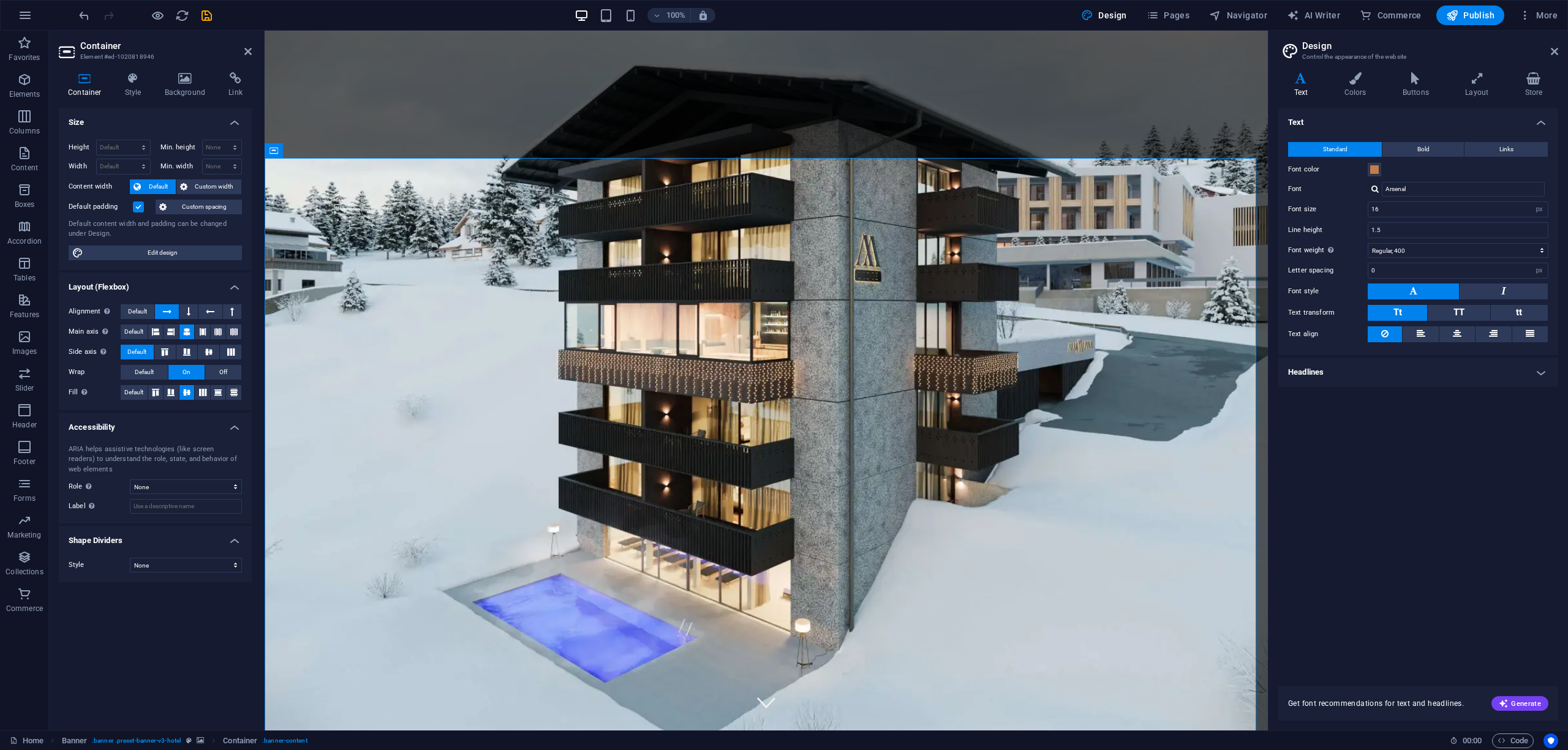
click at [1314, 87] on h4 "Text" at bounding box center [1303, 85] width 50 height 25
click at [1364, 371] on h4 "Headlines" at bounding box center [1418, 372] width 280 height 29
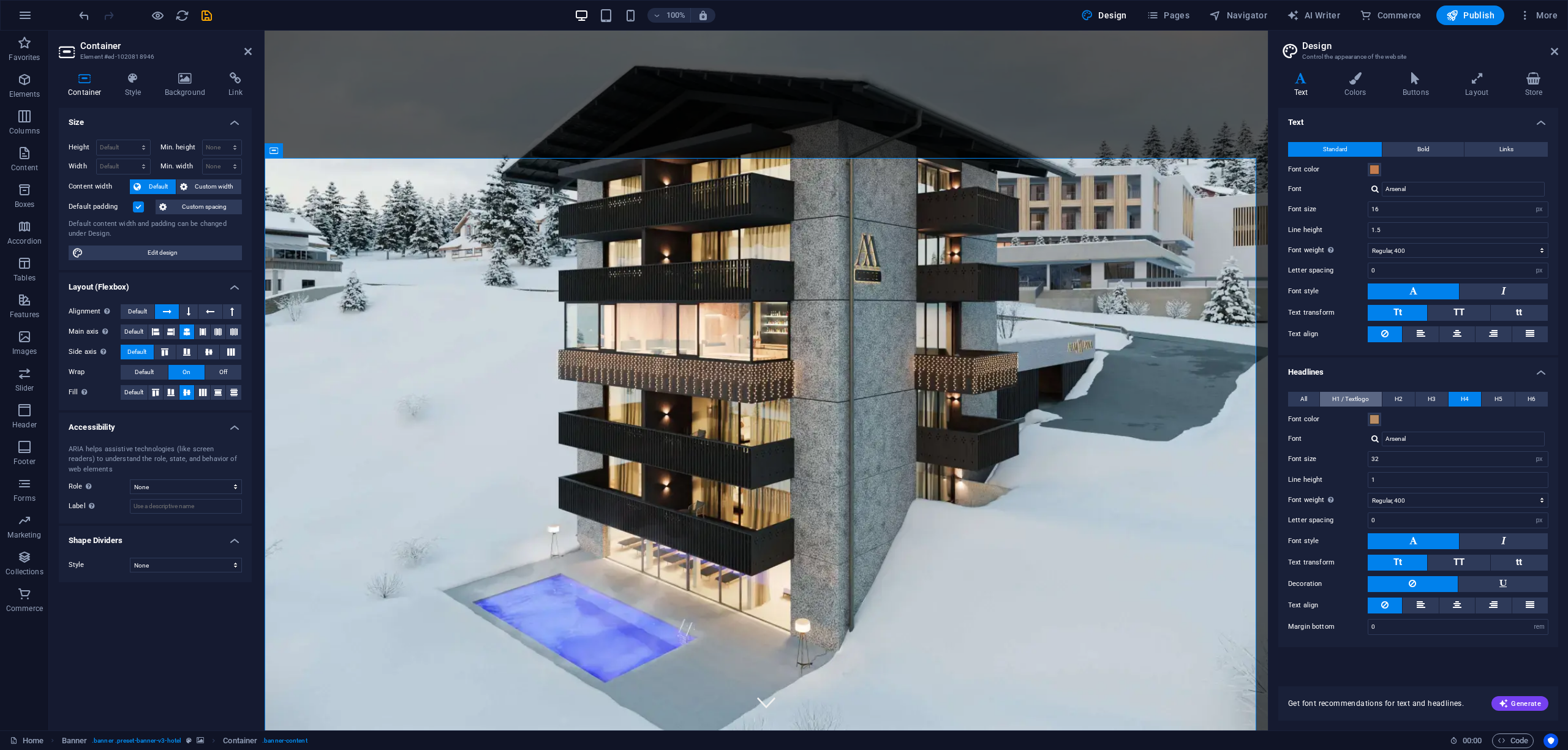
click at [1340, 396] on span "H1 / Textlogo" at bounding box center [1350, 400] width 37 height 15
click at [1400, 396] on span "H2" at bounding box center [1398, 400] width 8 height 15
click at [1434, 397] on span "H3" at bounding box center [1431, 400] width 8 height 15
click at [1554, 48] on icon at bounding box center [1555, 51] width 7 height 10
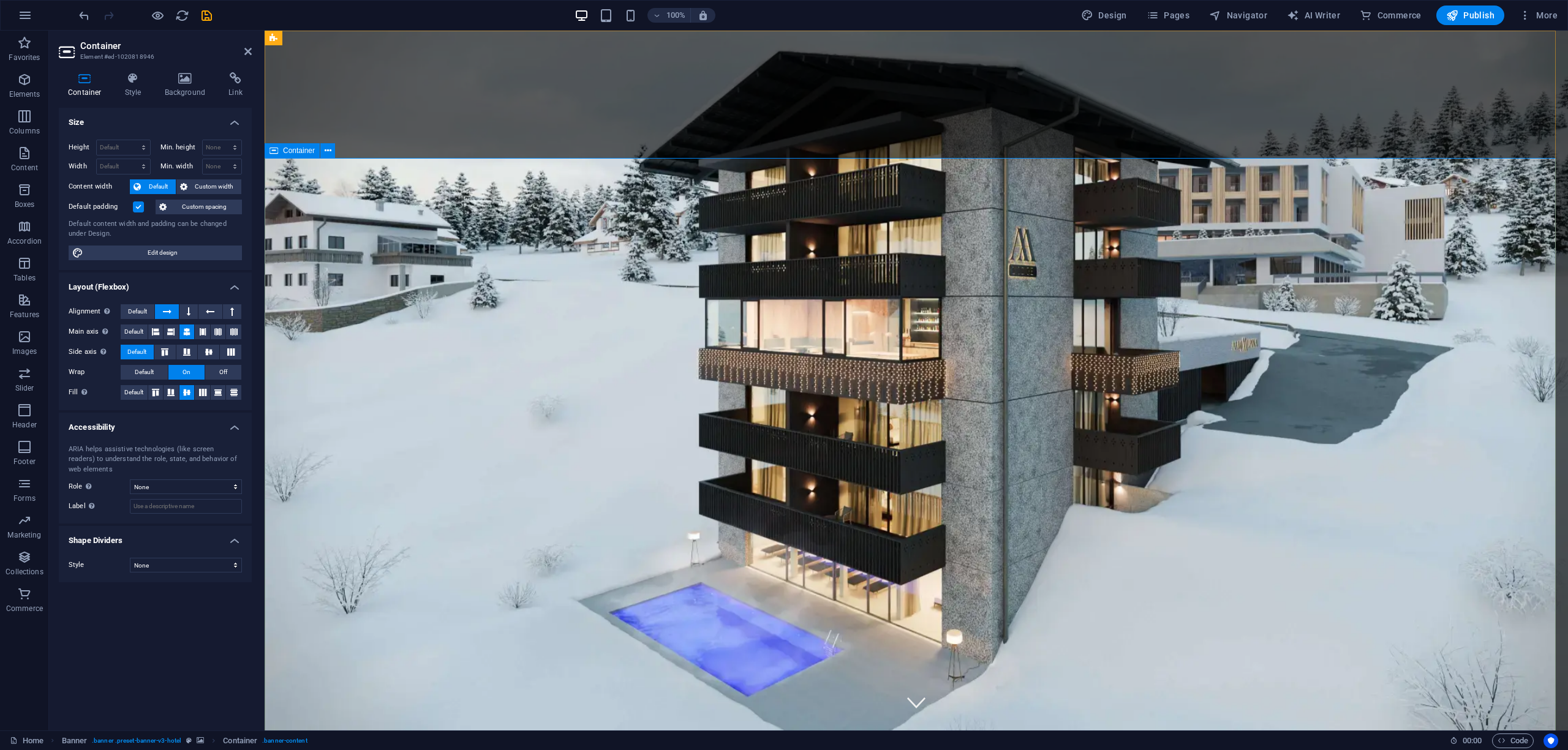
click at [200, 77] on icon at bounding box center [185, 79] width 59 height 12
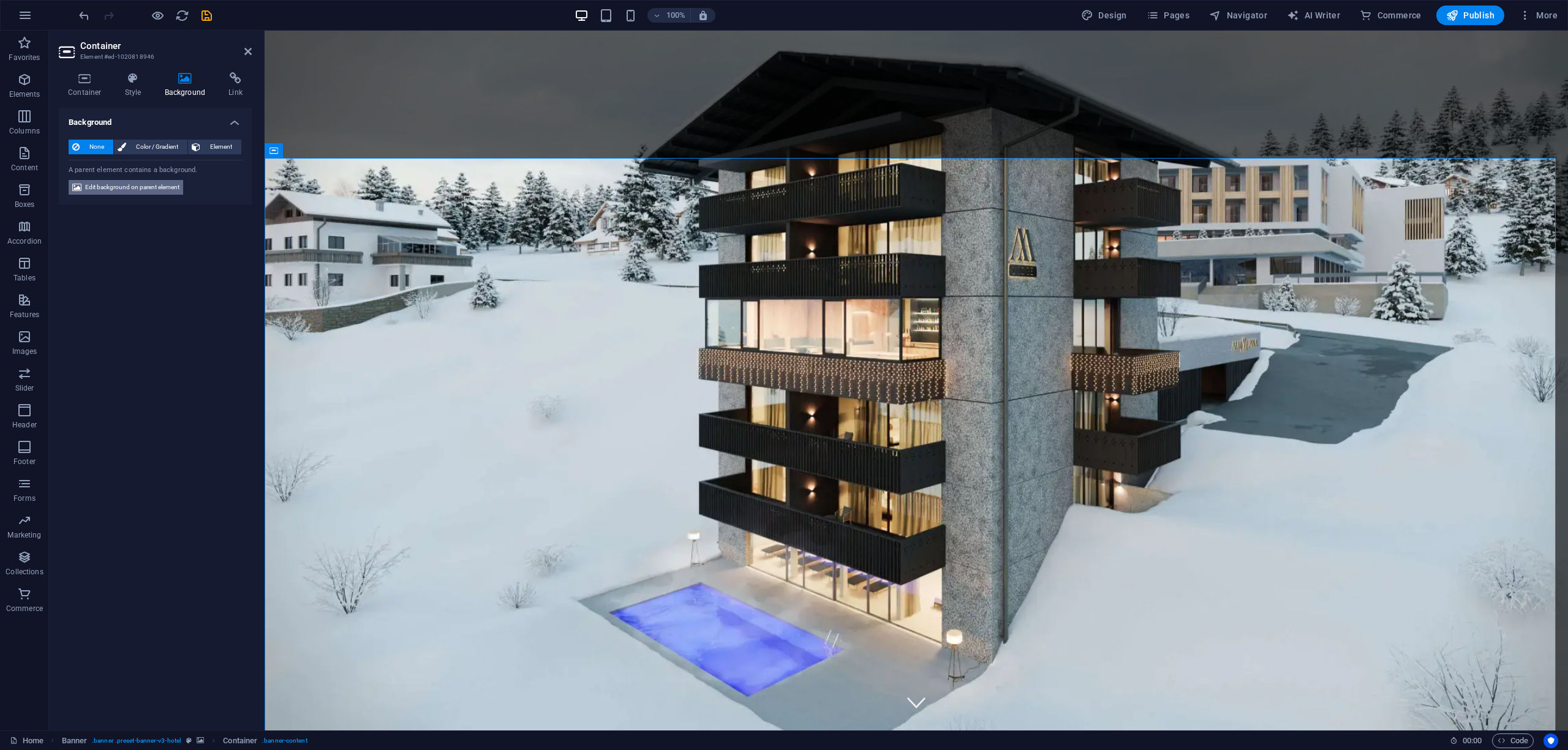
click at [143, 185] on span "Edit background on parent element" at bounding box center [132, 188] width 94 height 15
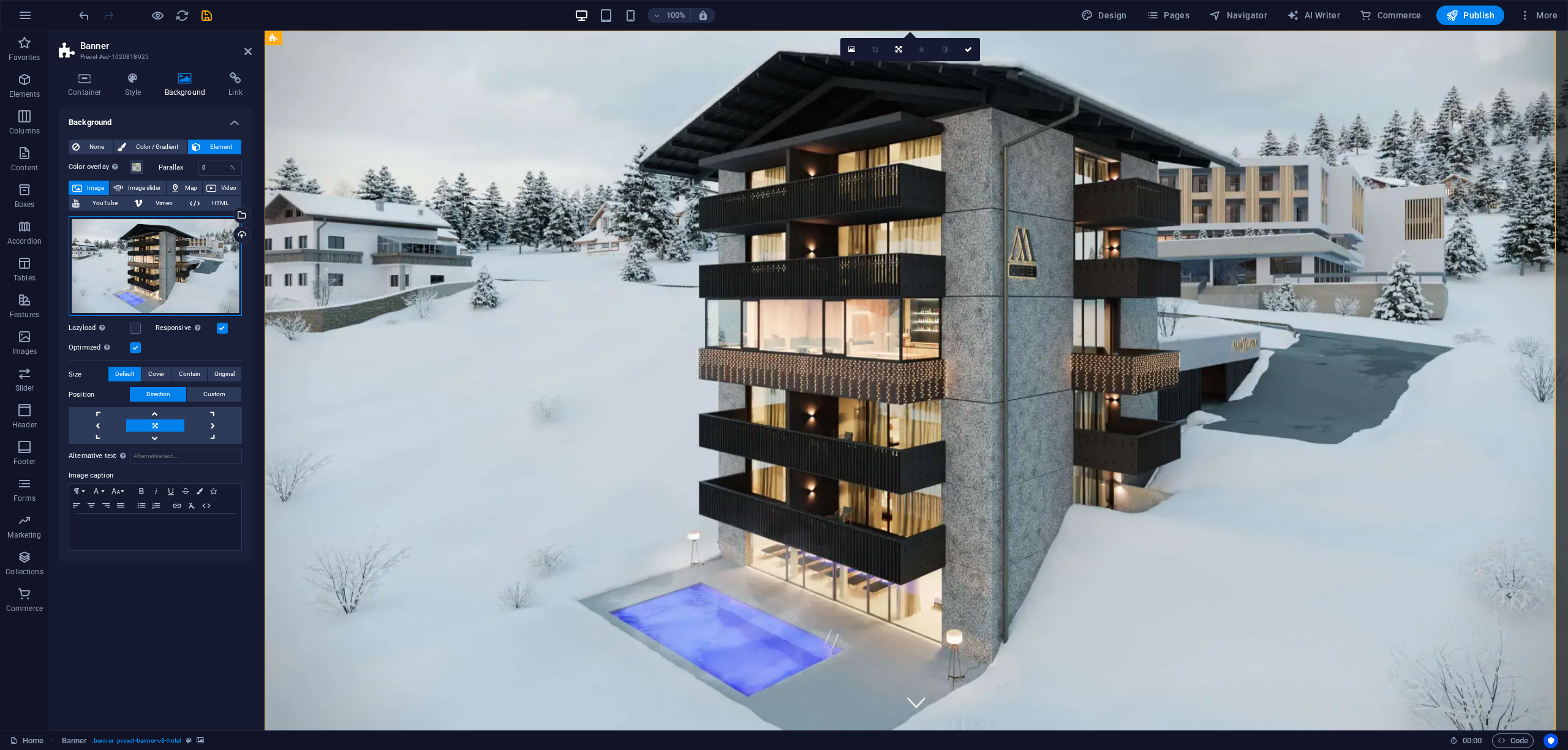
click at [153, 244] on div "Drag files here, click to choose files or select files from Files or our free s…" at bounding box center [156, 266] width 174 height 100
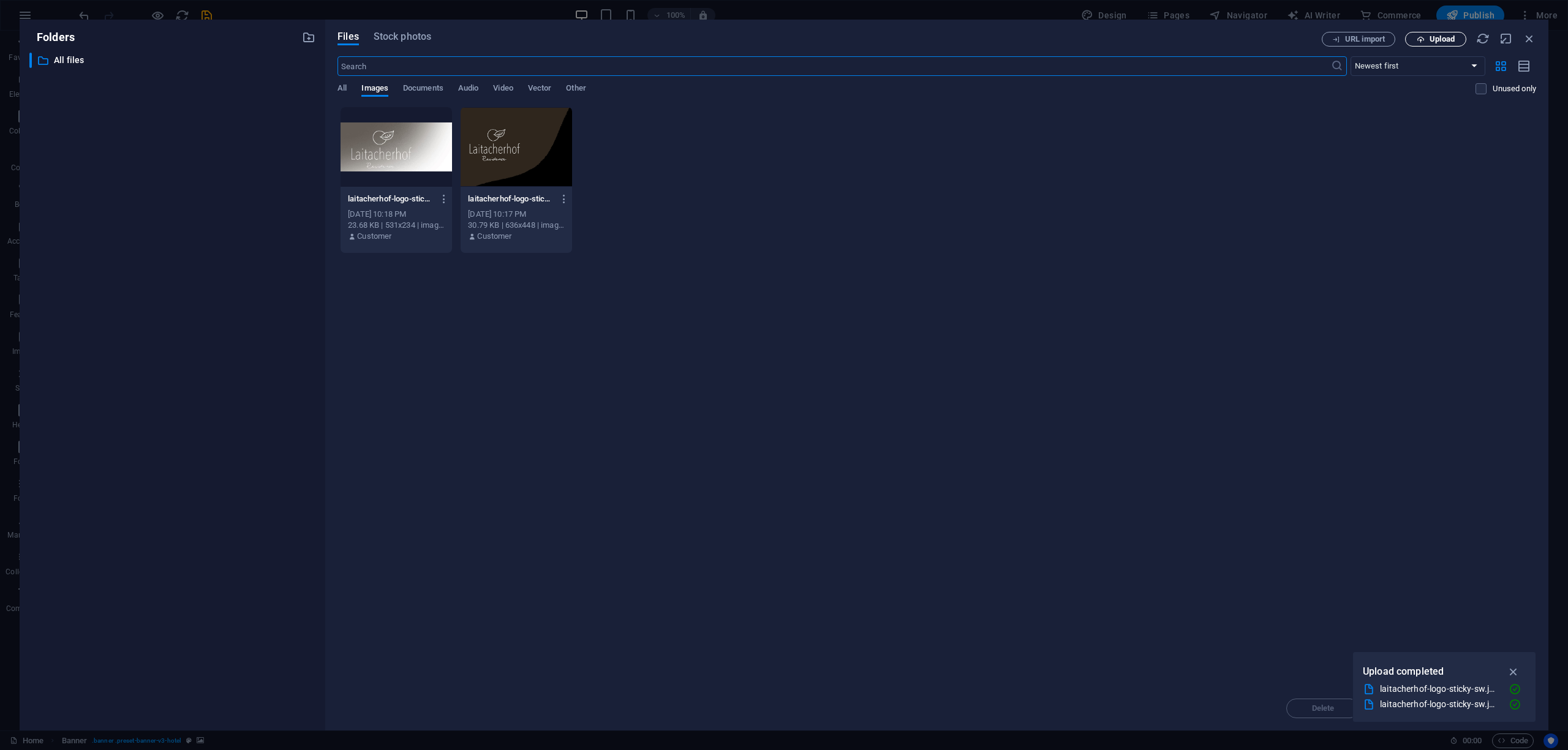
click at [1431, 42] on span "Upload" at bounding box center [1442, 39] width 25 height 7
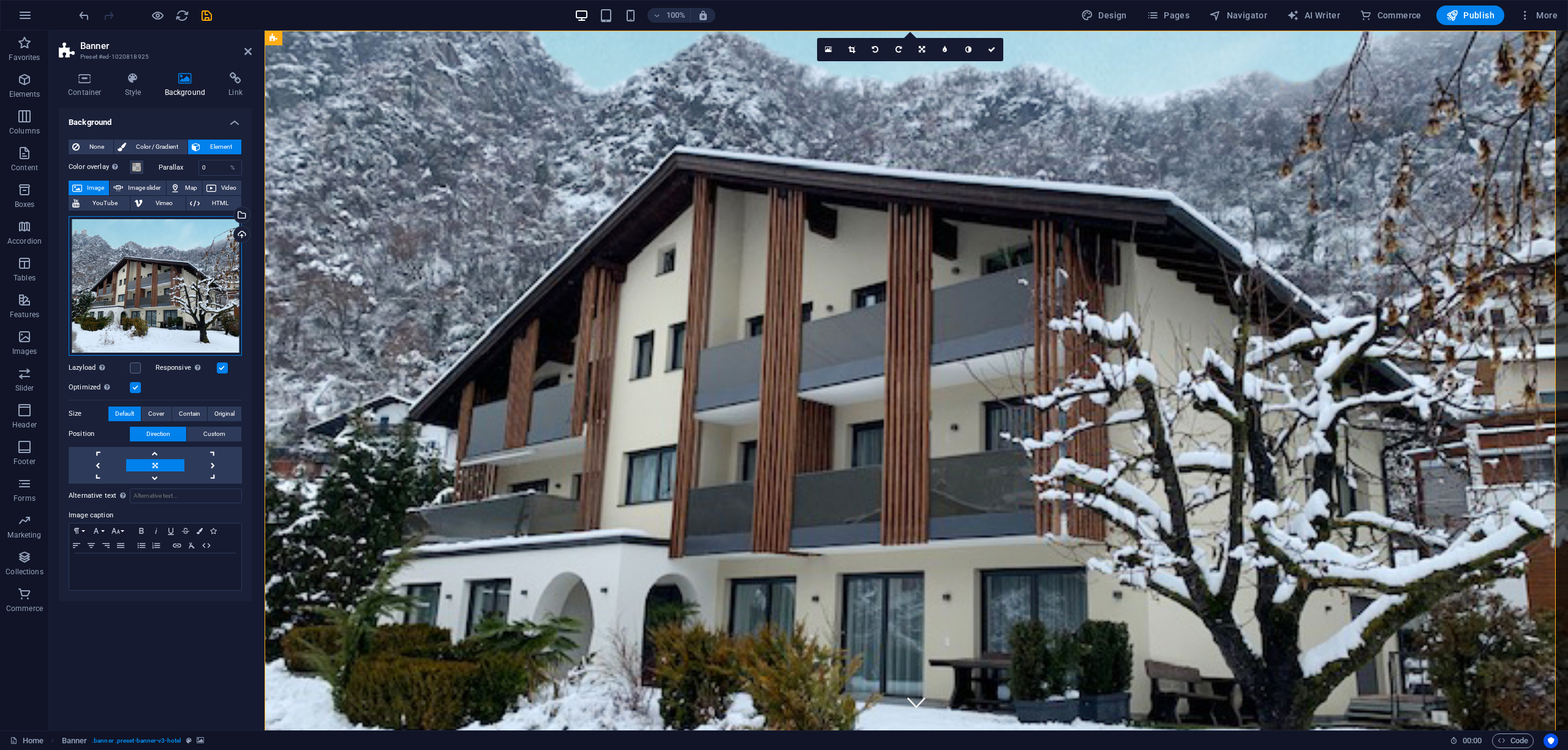
click at [165, 291] on div "Drag files here, click to choose files or select files from Files or our free s…" at bounding box center [156, 286] width 174 height 140
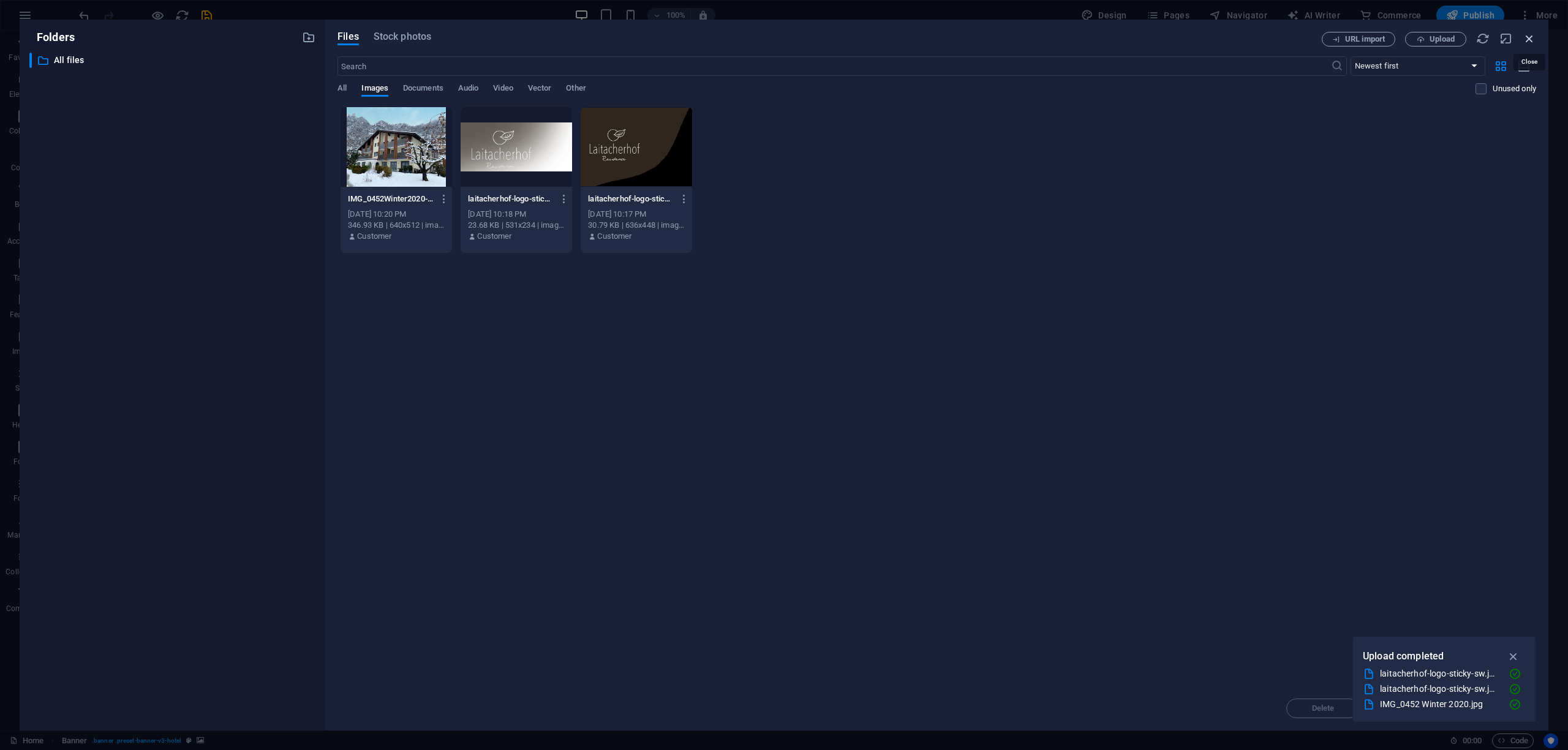
click at [1531, 37] on icon "button" at bounding box center [1529, 39] width 13 height 13
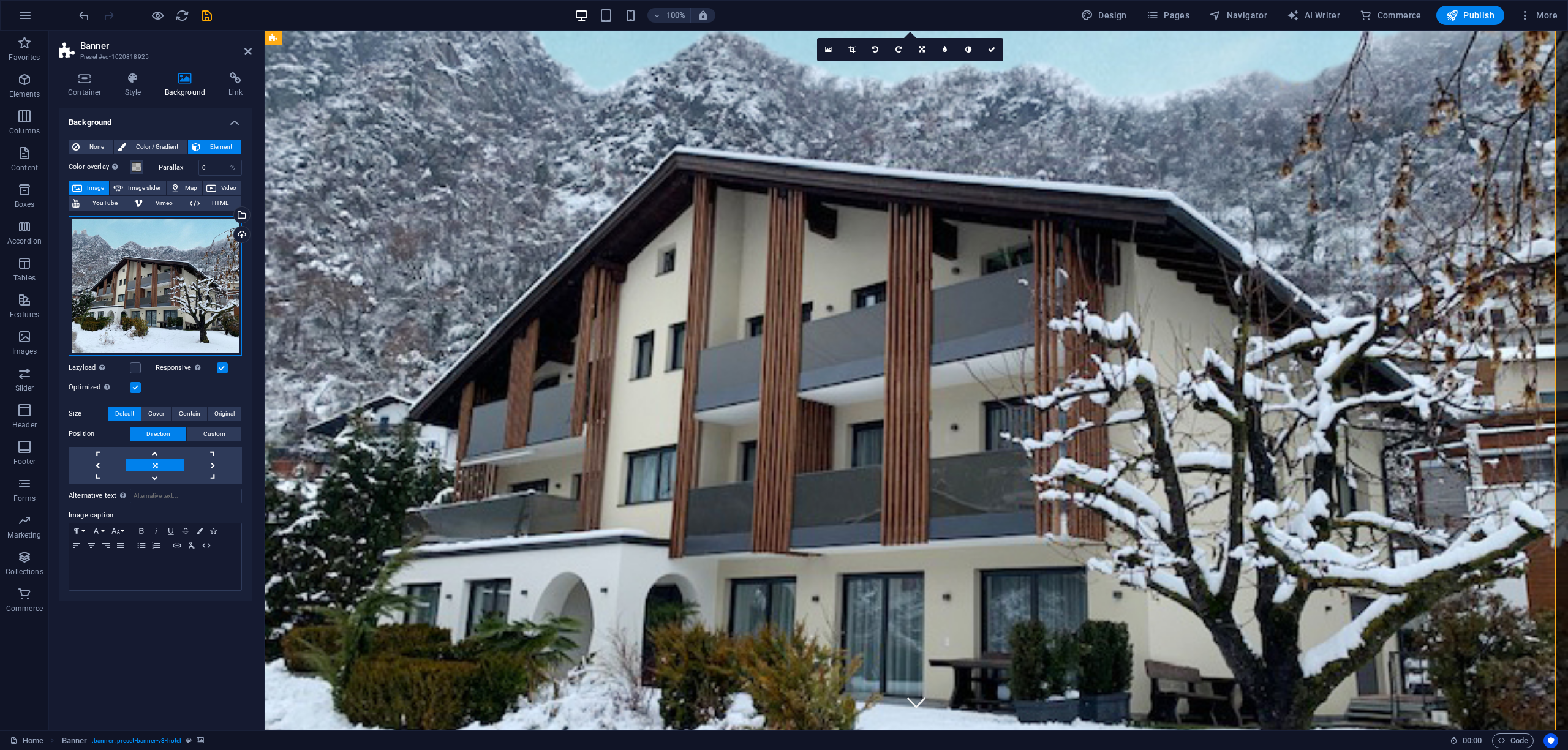
click at [106, 290] on div "Drag files here, click to choose files or select files from Files or our free s…" at bounding box center [156, 286] width 174 height 140
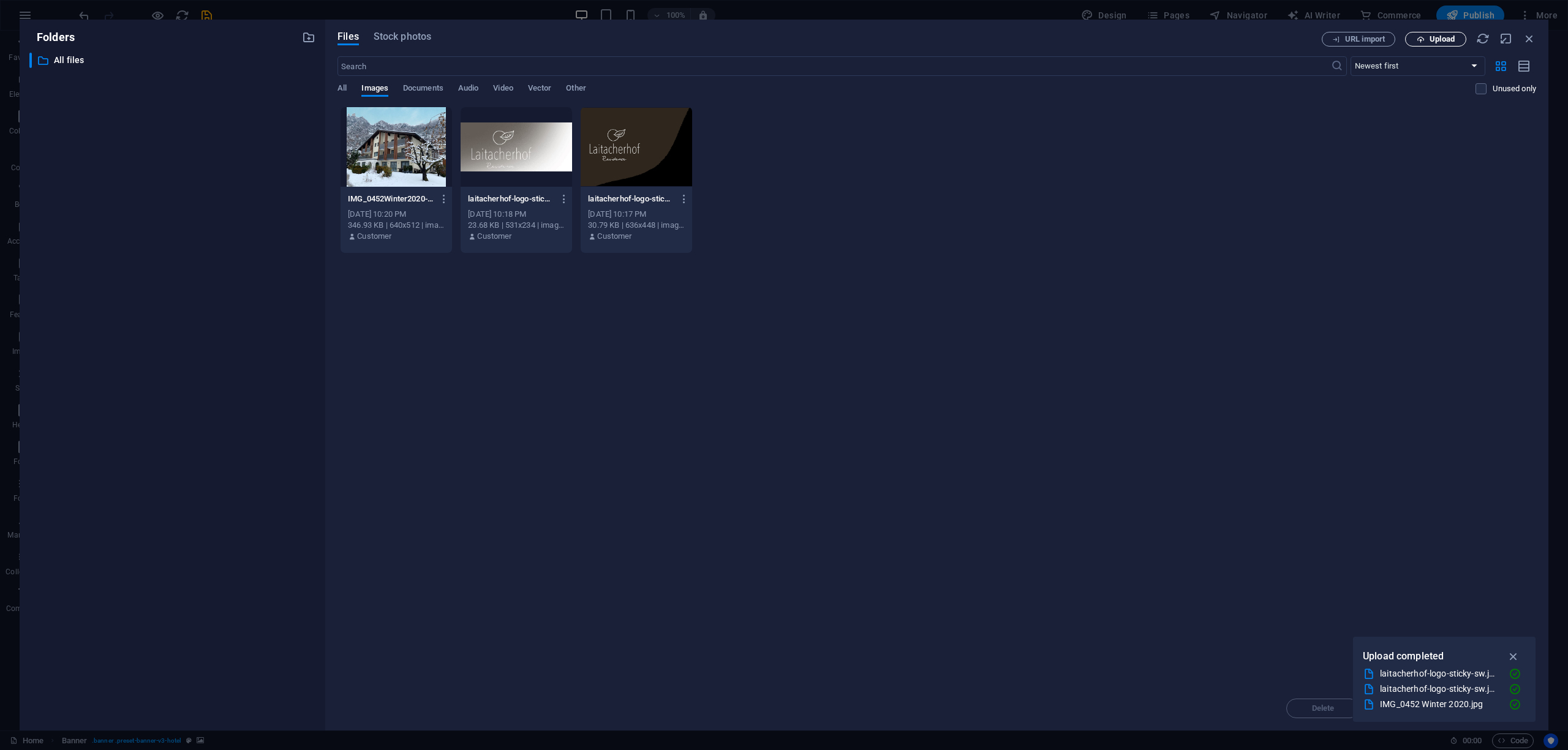
click at [1433, 42] on span "Upload" at bounding box center [1442, 39] width 25 height 7
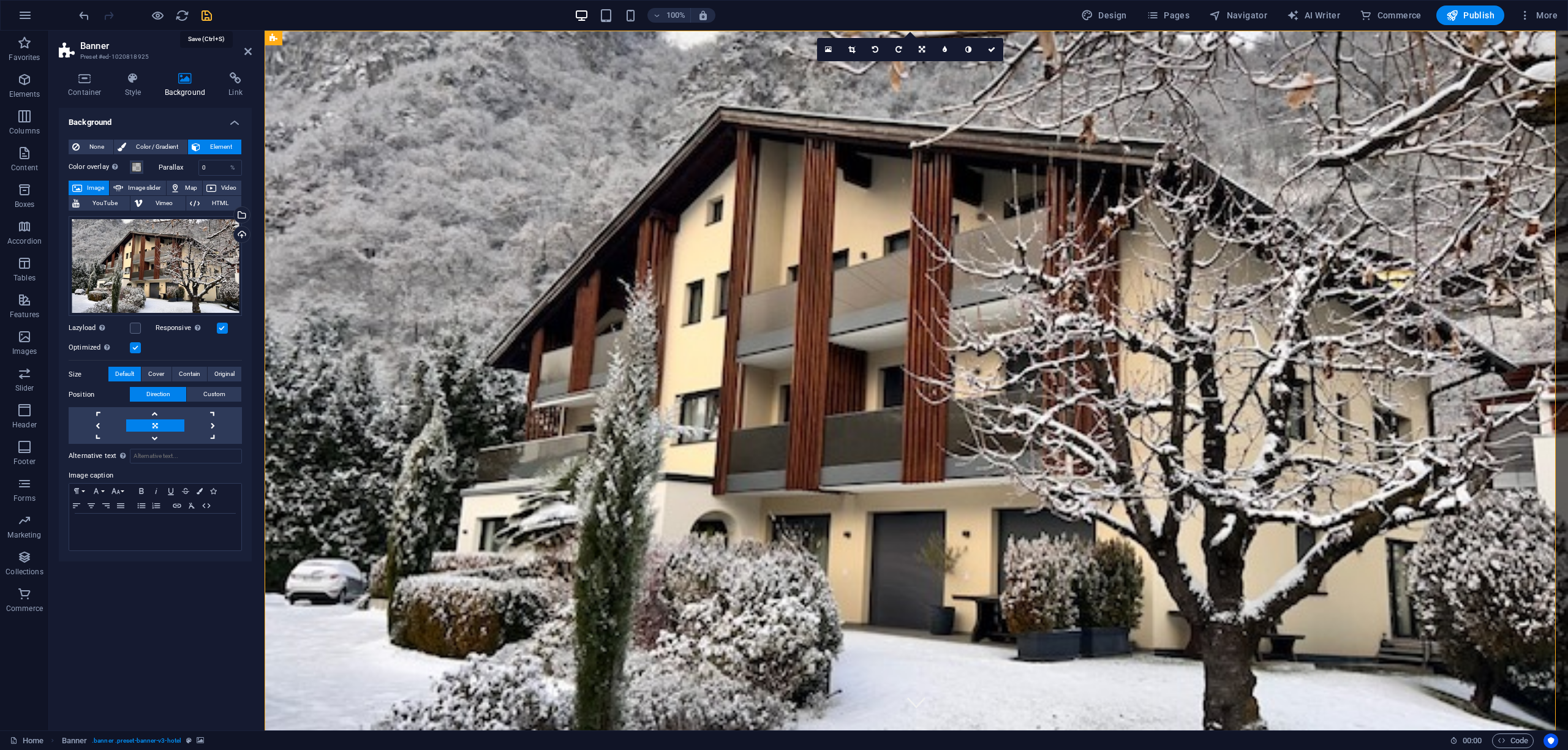
click at [204, 12] on icon "save" at bounding box center [207, 15] width 14 height 14
select select
checkbox input "false"
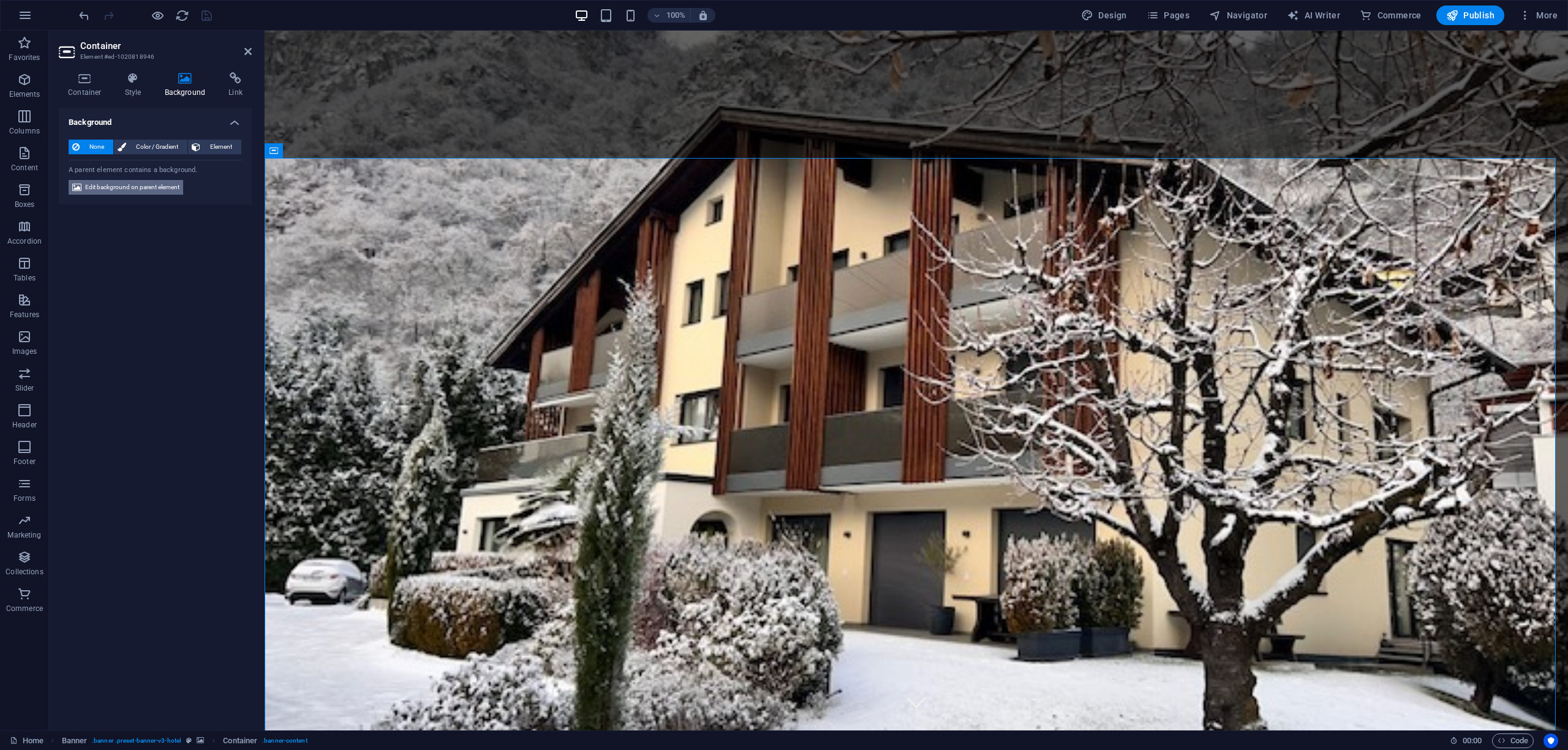
drag, startPoint x: 49, startPoint y: 471, endPoint x: 141, endPoint y: 190, distance: 295.7
click at [141, 190] on span "Edit background on parent element" at bounding box center [132, 188] width 94 height 15
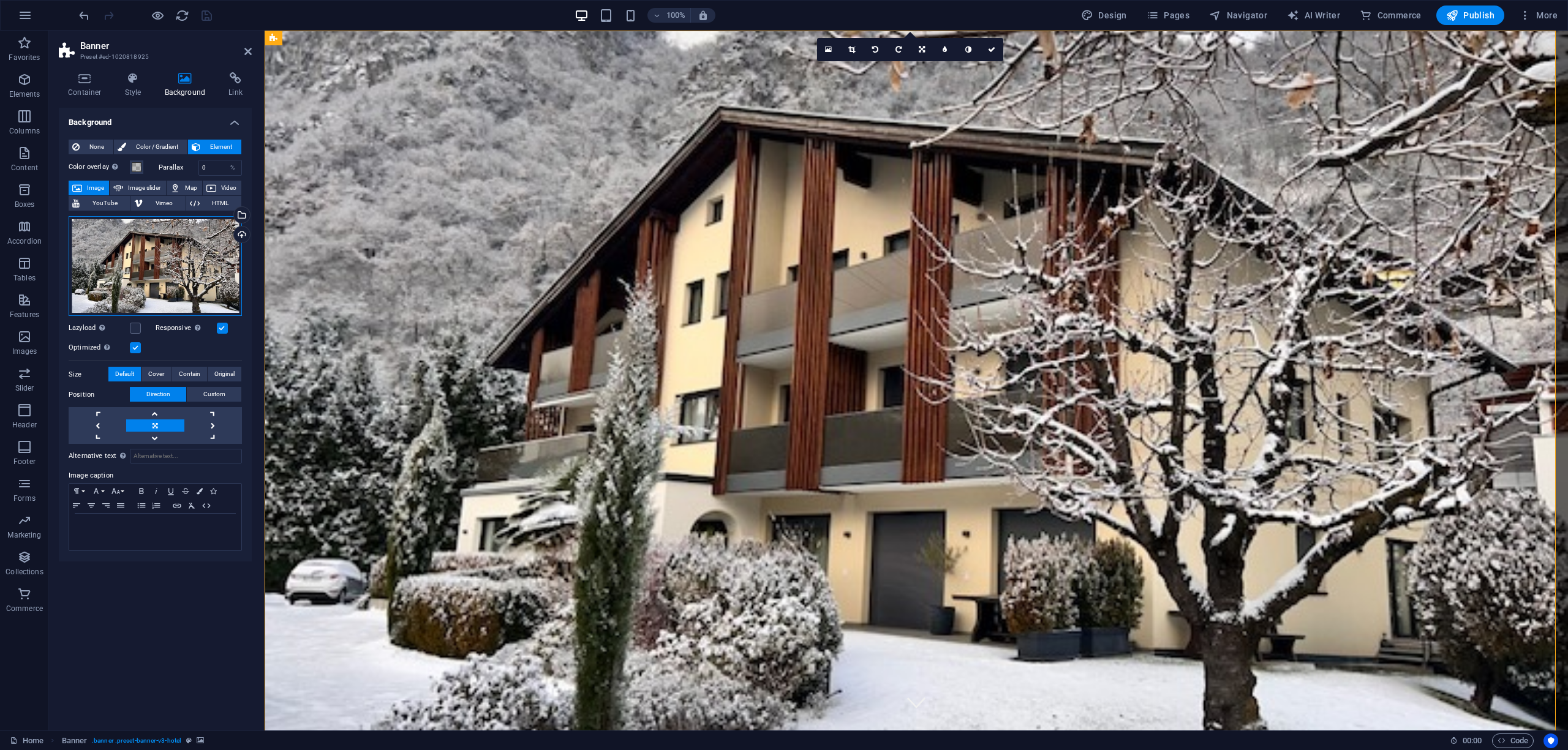
click at [160, 262] on div "Drag files here, click to choose files or select files from Files or our free s…" at bounding box center [156, 266] width 174 height 100
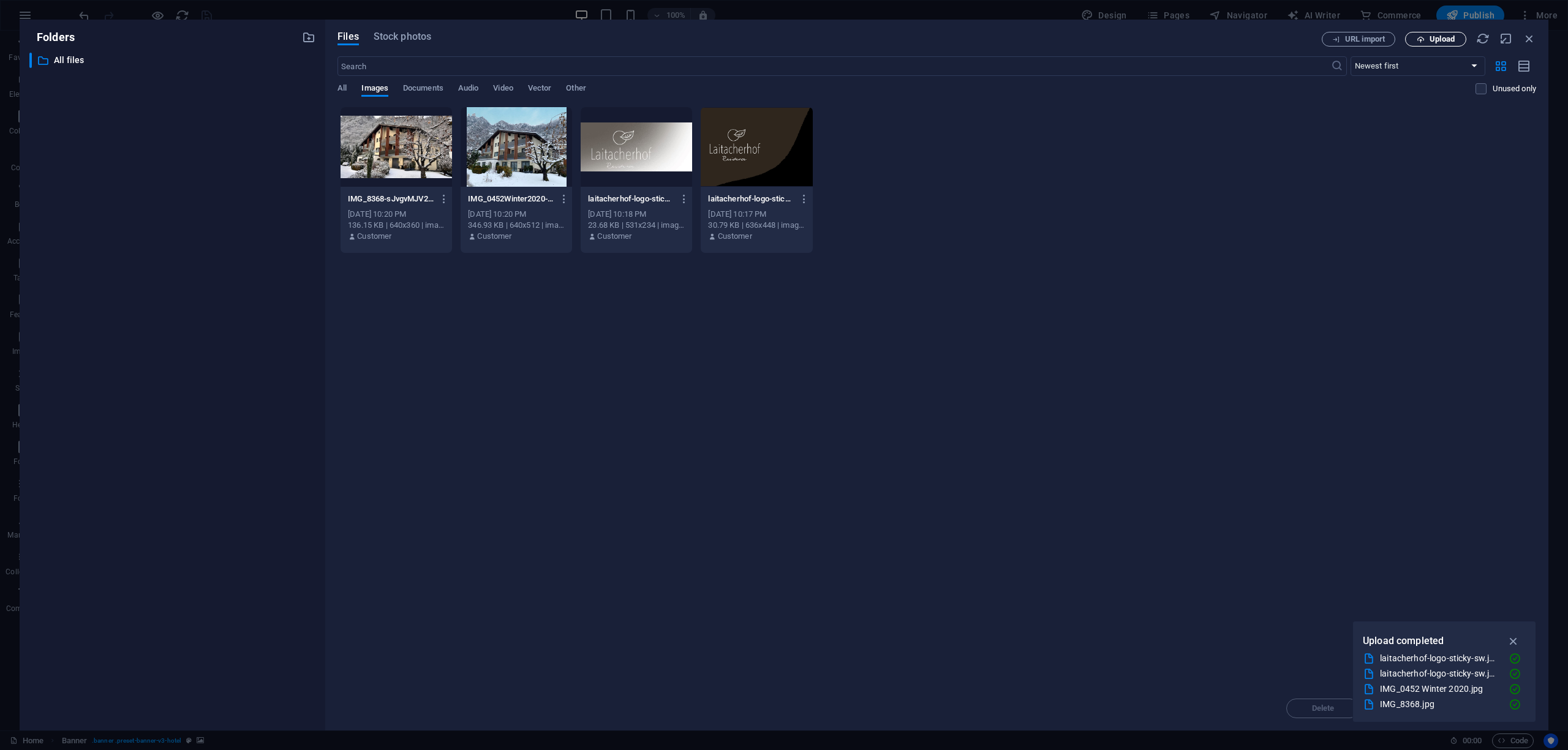
click at [1439, 33] on button "Upload" at bounding box center [1436, 40] width 61 height 15
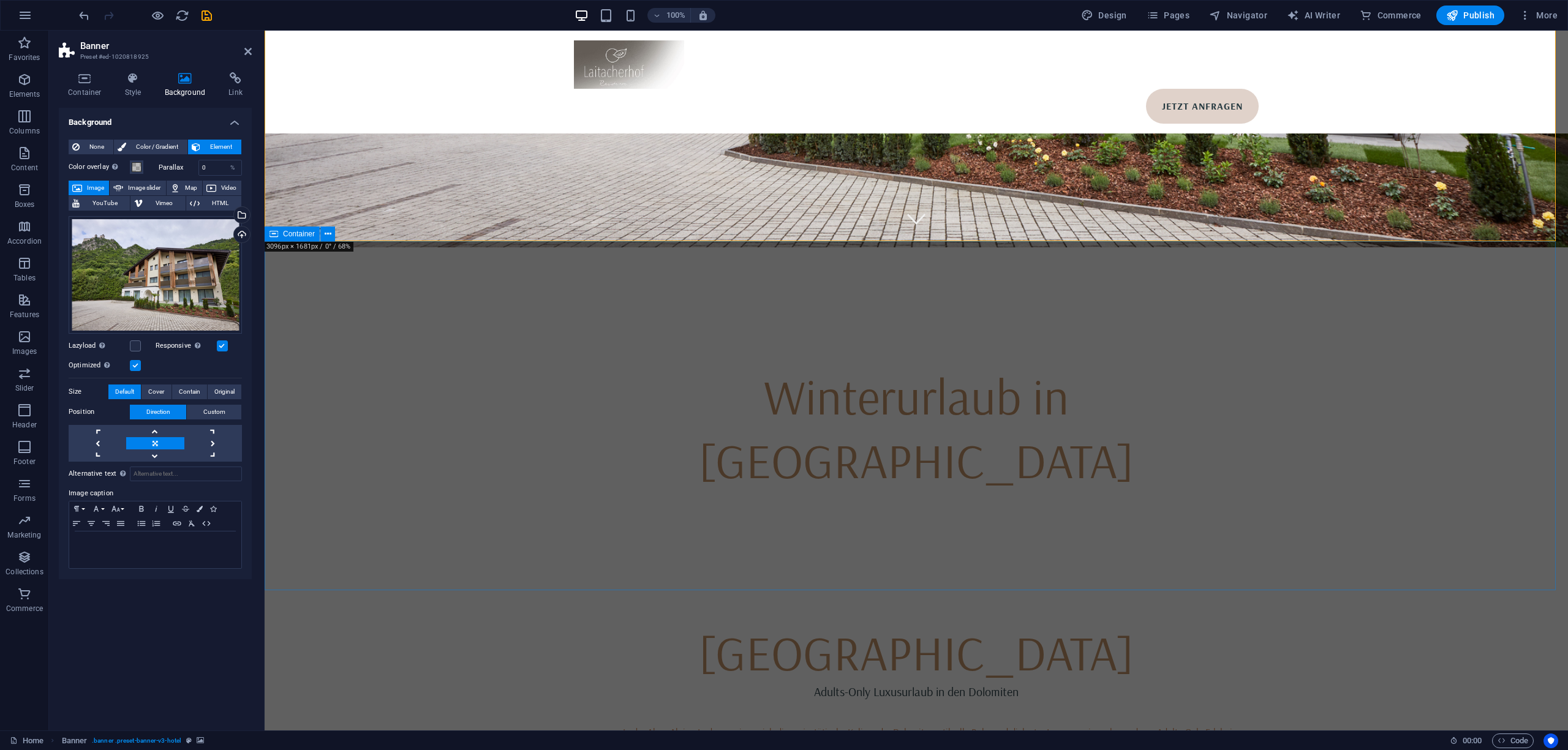
scroll to position [490, 0]
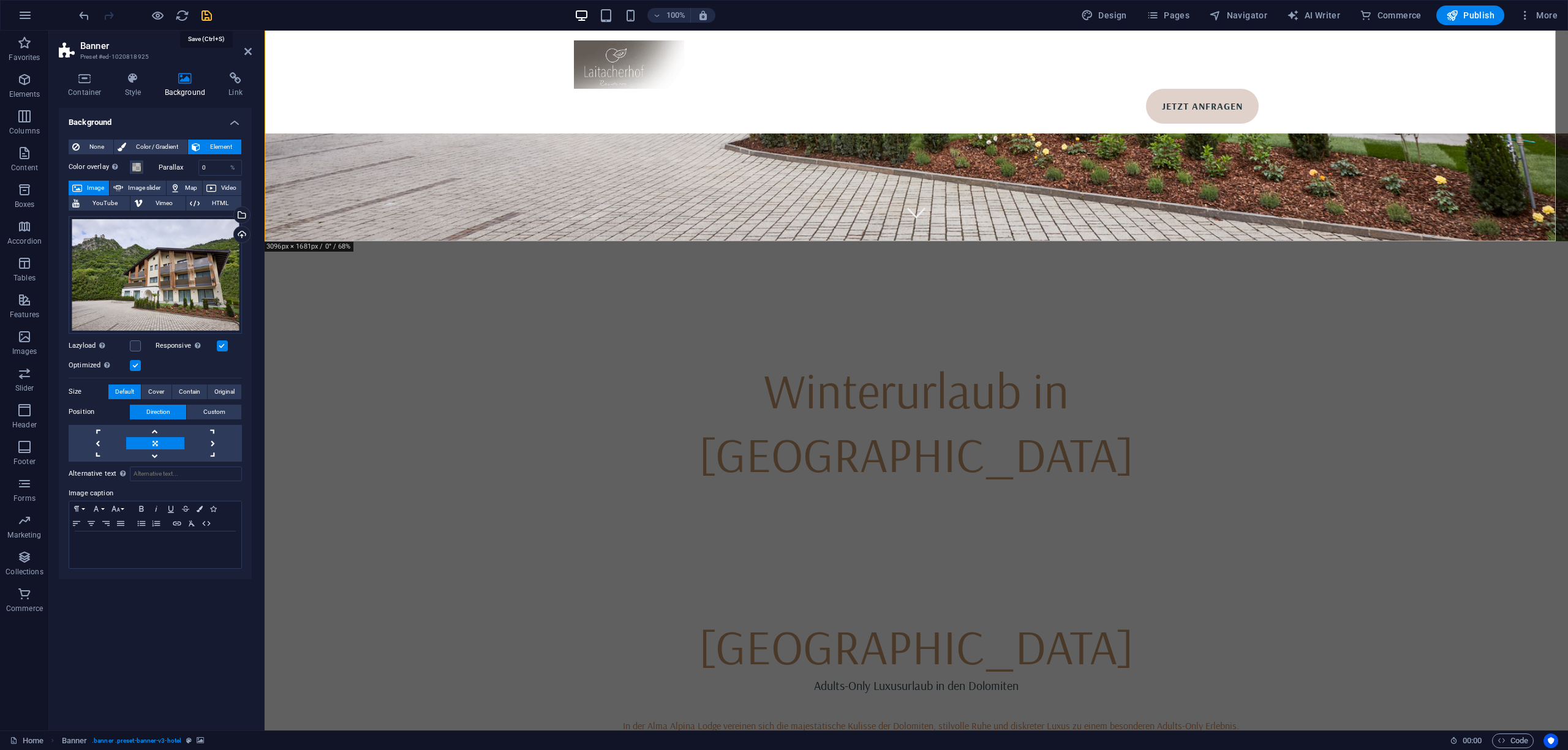
click at [207, 13] on icon "save" at bounding box center [207, 15] width 14 height 14
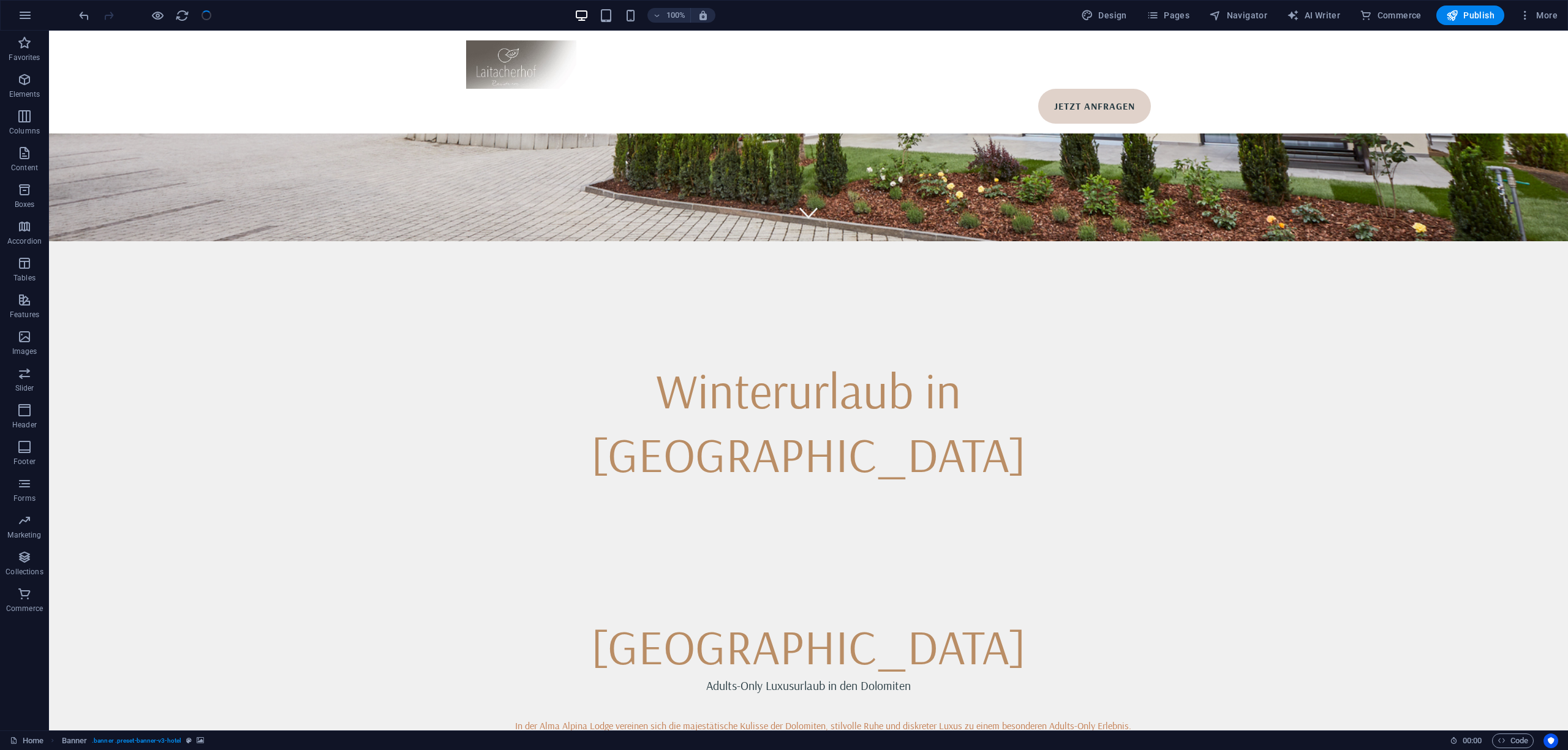
select select
checkbox input "false"
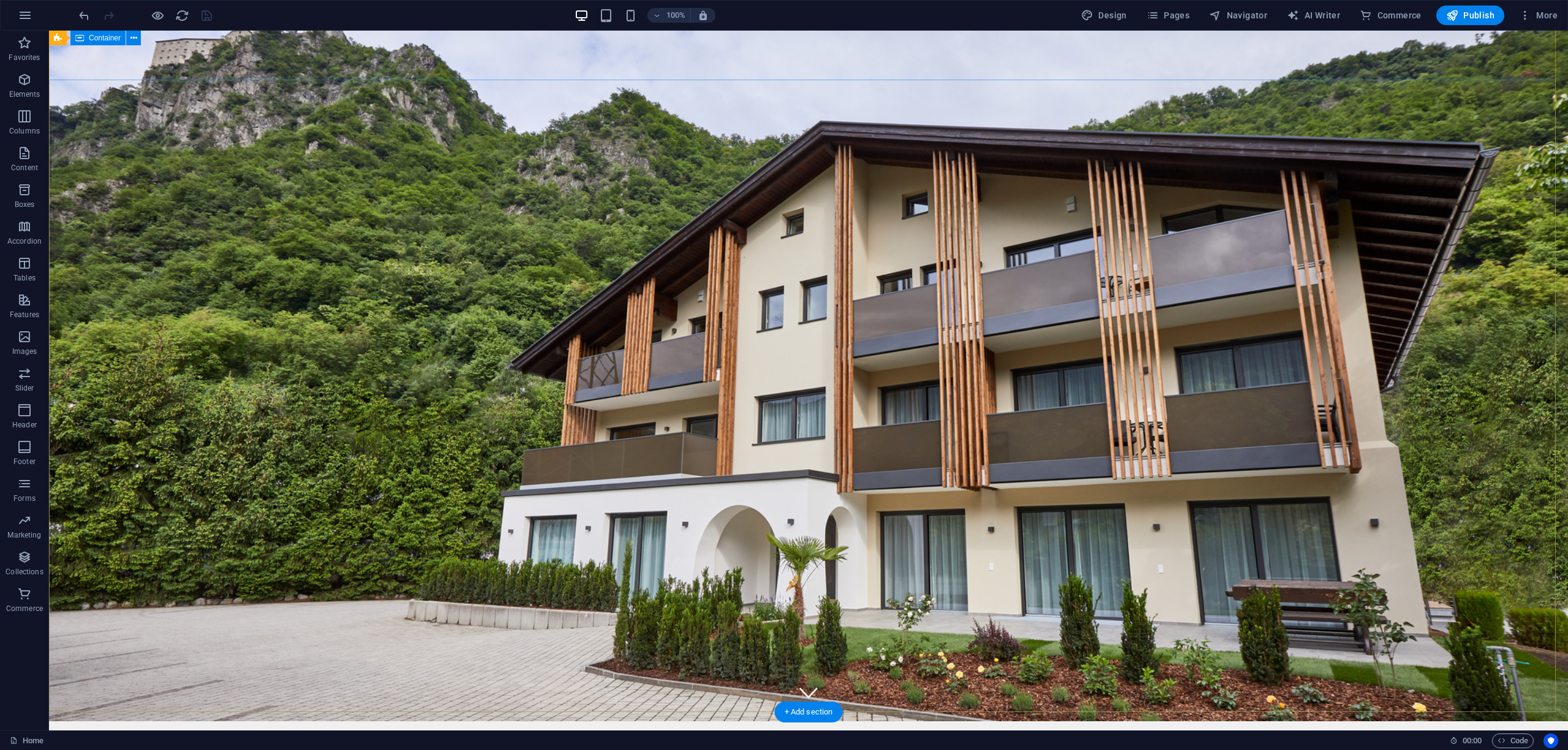
scroll to position [0, 0]
